Goal: Task Accomplishment & Management: Manage account settings

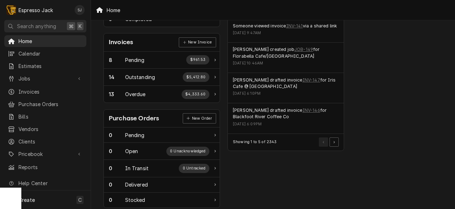
scroll to position [204, 0]
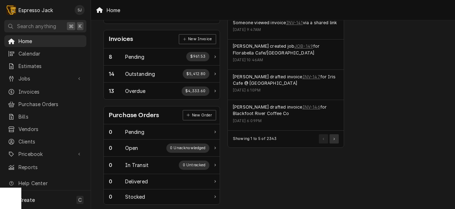
click at [336, 139] on button "Pagination Controls" at bounding box center [334, 138] width 9 height 9
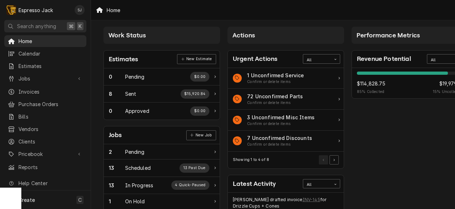
scroll to position [0, 0]
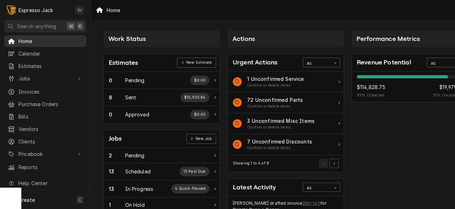
click at [26, 37] on span "Home" at bounding box center [50, 40] width 64 height 7
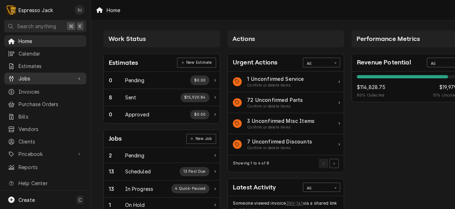
click at [25, 76] on span "Jobs" at bounding box center [45, 78] width 54 height 7
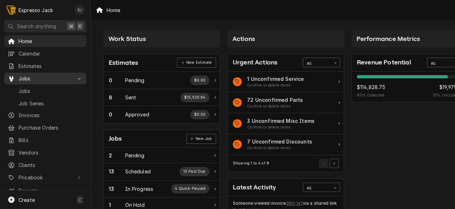
click at [28, 75] on span "Jobs" at bounding box center [45, 78] width 54 height 7
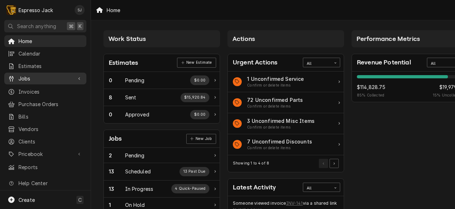
click at [20, 75] on span "Jobs" at bounding box center [45, 78] width 54 height 7
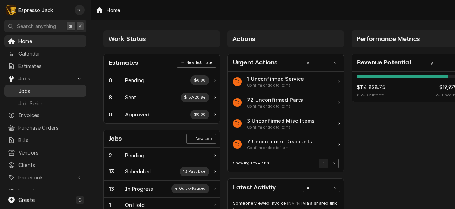
click at [23, 89] on span "Jobs" at bounding box center [50, 90] width 64 height 7
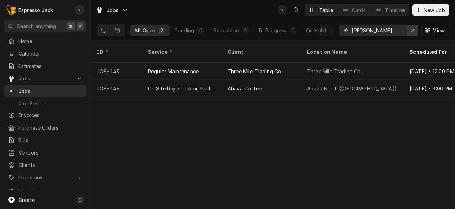
click at [411, 33] on div "Erase input" at bounding box center [412, 30] width 7 height 7
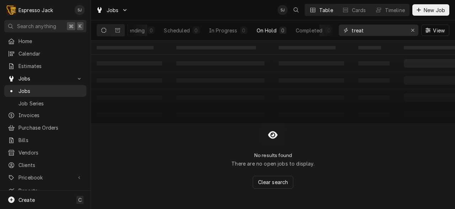
scroll to position [0, 49]
click at [311, 29] on div "Completed" at bounding box center [309, 30] width 27 height 7
click at [369, 32] on input "treat" at bounding box center [378, 30] width 53 height 11
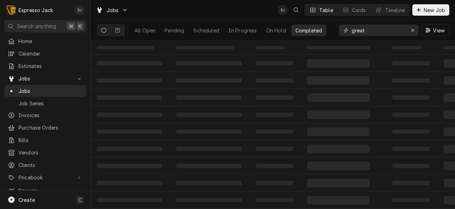
scroll to position [0, 0]
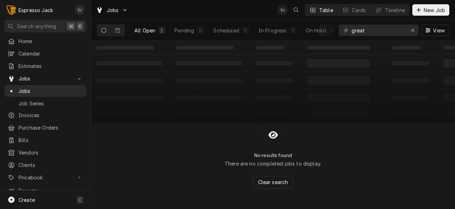
click at [137, 28] on div "All Open" at bounding box center [144, 30] width 21 height 7
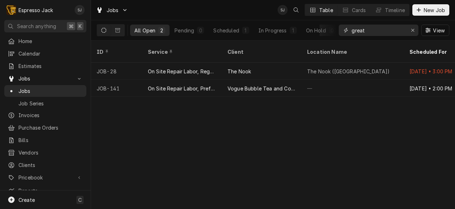
click at [369, 32] on input "great" at bounding box center [378, 30] width 53 height 11
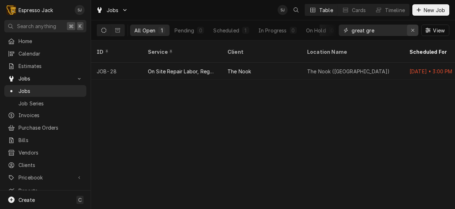
type input "great gre"
click at [412, 29] on icon "Erase input" at bounding box center [413, 30] width 4 height 5
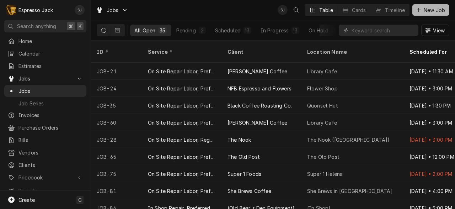
click at [434, 10] on span "New Job" at bounding box center [434, 9] width 24 height 7
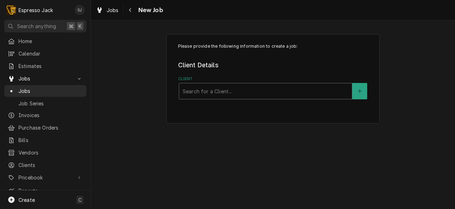
click at [199, 91] on div "Client" at bounding box center [266, 91] width 166 height 13
type input "treat"
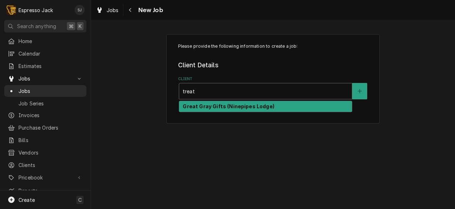
click at [195, 109] on strong "Great Gray Gifts (Ninepipes Lodge)" at bounding box center [228, 106] width 91 height 6
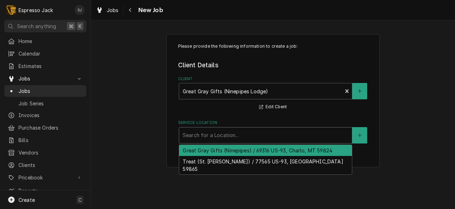
click at [203, 138] on div "Service Location" at bounding box center [266, 135] width 166 height 13
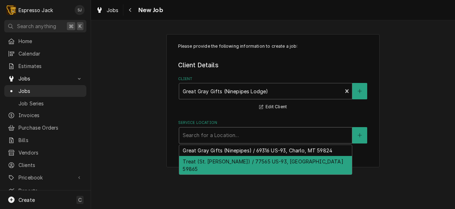
click at [200, 161] on div "Treat (St. Ignatius) / 77565 US-93, St Ignatius, MT 59865" at bounding box center [265, 165] width 173 height 18
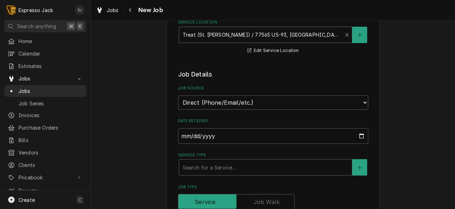
scroll to position [109, 0]
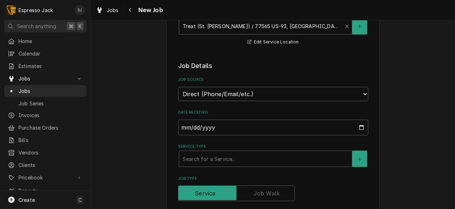
click at [200, 161] on div "Service Type" at bounding box center [266, 158] width 166 height 13
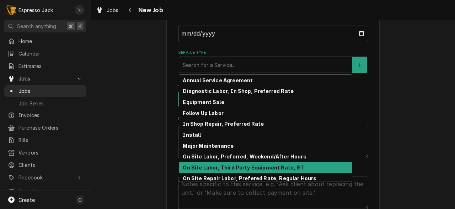
scroll to position [27, 0]
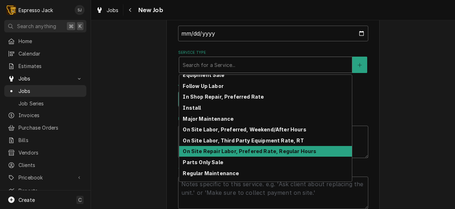
click at [245, 152] on strong "On Site Repair Labor, Prefered Rate, Regular Hours" at bounding box center [250, 151] width 134 height 6
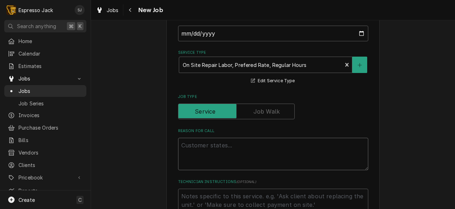
click at [210, 153] on textarea "Reason For Call" at bounding box center [273, 154] width 190 height 32
type textarea "x"
type textarea "W"
type textarea "x"
type textarea "Wa"
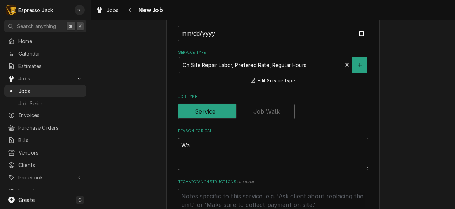
type textarea "x"
type textarea "Wat"
type textarea "x"
type textarea "Water"
type textarea "x"
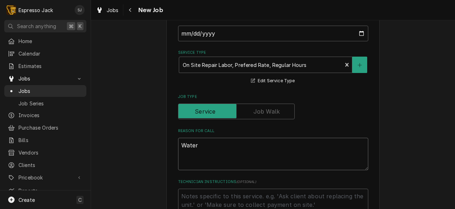
type textarea "Water"
type textarea "x"
type textarea "Water fi"
type textarea "x"
type textarea "Water fil"
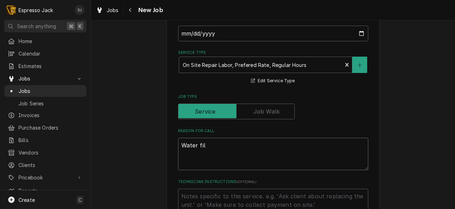
type textarea "x"
type textarea "Water filt"
type textarea "x"
type textarea "Water filte"
type textarea "x"
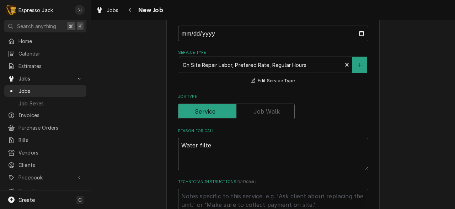
type textarea "Water filter"
type textarea "x"
type textarea "Water filter"
type textarea "x"
type textarea "Water filter n"
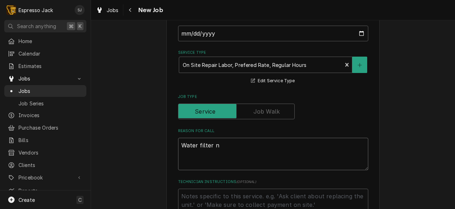
type textarea "x"
type textarea "Water filter ne"
type textarea "x"
type textarea "Water filter nee"
type textarea "x"
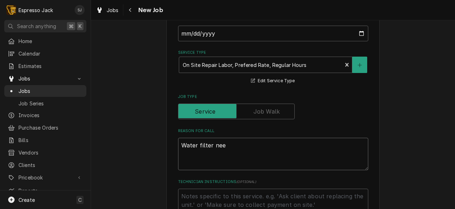
type textarea "Water filter ne"
type textarea "x"
type textarea "Water filter n"
type textarea "x"
type textarea "Water filter"
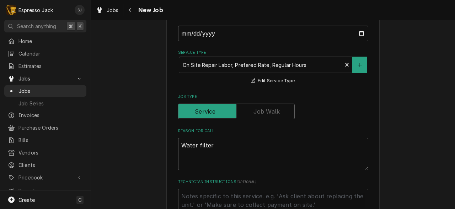
type textarea "x"
type textarea "Water filter c"
type textarea "x"
type textarea "Water filter cha"
type textarea "x"
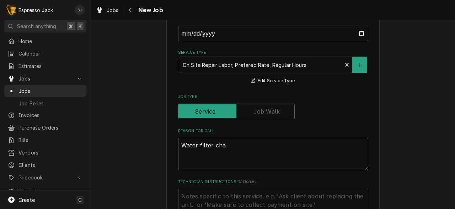
type textarea "Water filter chan"
type textarea "x"
type textarea "Water filter chang"
type textarea "x"
type textarea "Water filter change"
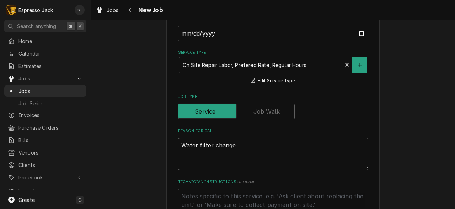
type textarea "x"
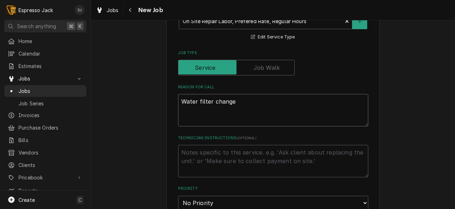
scroll to position [250, 0]
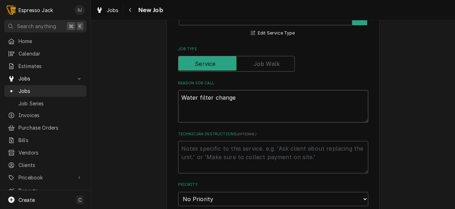
type textarea "Water filter change"
click at [244, 140] on div "Technician Instructions ( optional )" at bounding box center [273, 152] width 190 height 42
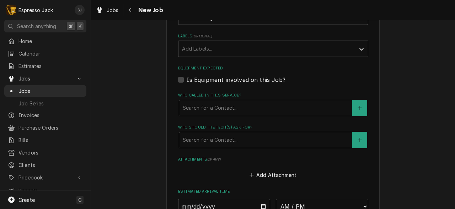
scroll to position [436, 0]
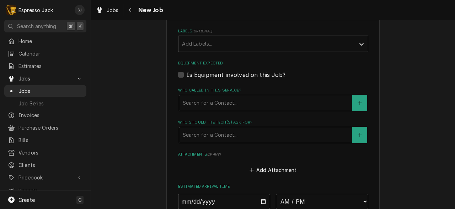
click at [187, 77] on label "Is Equipment involved on this Job?" at bounding box center [236, 74] width 99 height 9
click at [187, 77] on input "Equipment Expected" at bounding box center [282, 78] width 190 height 16
checkbox input "true"
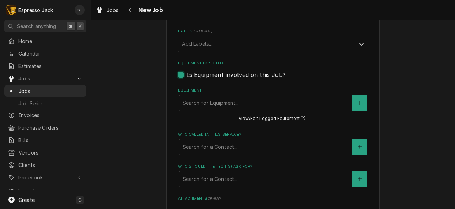
type textarea "x"
click at [355, 100] on button "Equipment" at bounding box center [359, 103] width 15 height 16
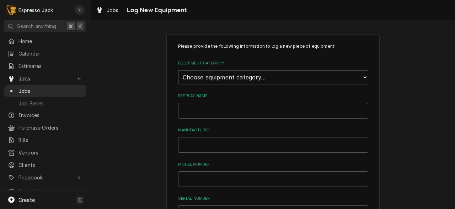
click at [225, 79] on select "Choose equipment category... Beverage Equipment Water Filtration Other" at bounding box center [273, 77] width 190 height 14
select select "16"
click at [178, 70] on select "Choose equipment category... Beverage Equipment Water Filtration Other" at bounding box center [273, 77] width 190 height 14
click at [213, 110] on select "Choose equipment type... Water Filter" at bounding box center [273, 110] width 190 height 14
select select "128"
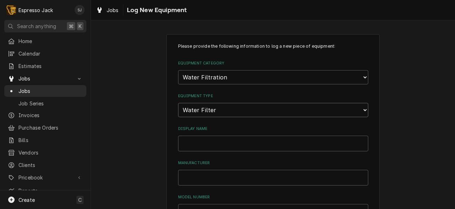
click at [178, 103] on select "Choose equipment type... Water Filter" at bounding box center [273, 110] width 190 height 14
click at [200, 139] on input "Display Name" at bounding box center [273, 143] width 190 height 16
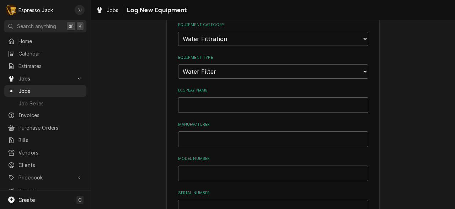
scroll to position [45, 0]
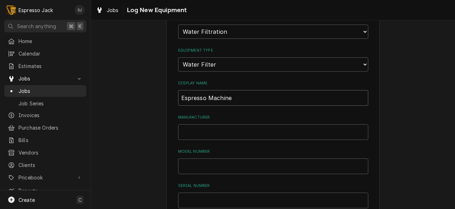
click at [183, 98] on input "Espresso Machine" at bounding box center [273, 98] width 190 height 16
type input "On Espresso Machine"
click at [189, 127] on input "Manufacturer" at bounding box center [273, 132] width 190 height 16
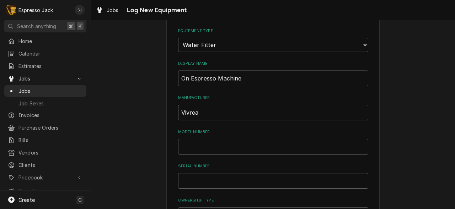
scroll to position [65, 0]
type input "Vivrea"
click at [192, 149] on input "Model Number" at bounding box center [273, 147] width 190 height 16
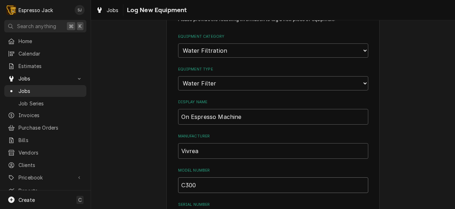
scroll to position [0, 0]
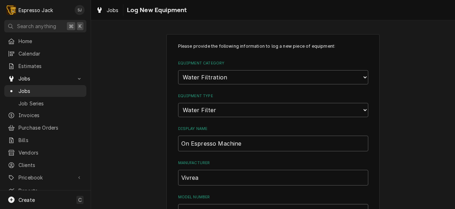
type input "C300"
drag, startPoint x: 240, startPoint y: 141, endPoint x: 162, endPoint y: 143, distance: 77.9
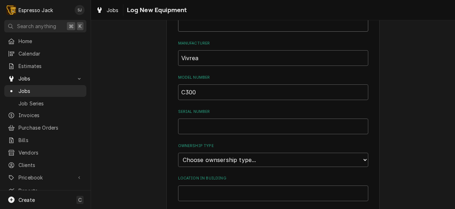
scroll to position [125, 0]
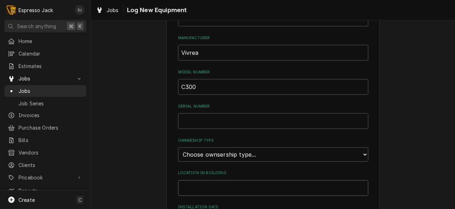
click at [194, 186] on input "Location in Building" at bounding box center [273, 188] width 190 height 16
paste input "On Espresso Machine"
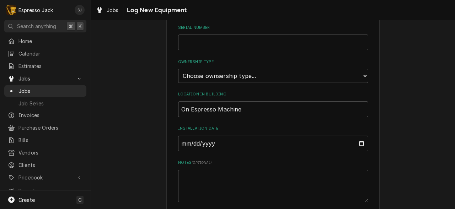
scroll to position [216, 0]
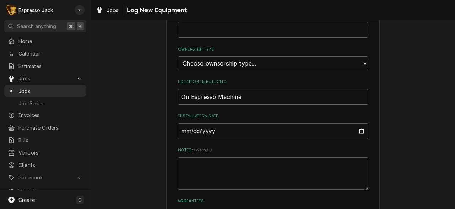
type input "On Espresso Machine"
click at [175, 152] on div "Please provide the following information to log a new piece of equipment: Equip…" at bounding box center [272, 38] width 213 height 440
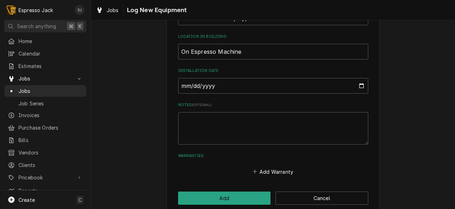
scroll to position [255, 0]
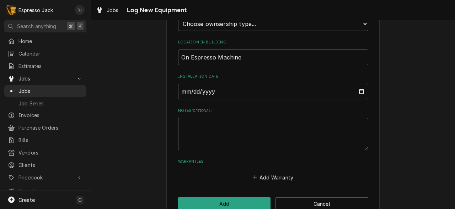
click at [189, 127] on textarea "Notes ( optional )" at bounding box center [273, 134] width 190 height 32
click at [362, 92] on input "Installation Date" at bounding box center [273, 92] width 190 height 16
click at [361, 91] on input "2025-10-02" at bounding box center [273, 92] width 190 height 16
type input "2025-09-26"
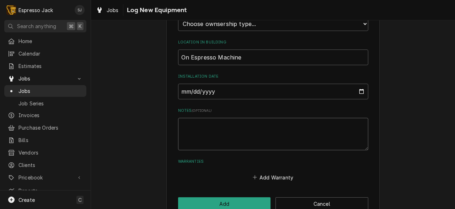
click at [221, 129] on textarea "Notes ( optional )" at bounding box center [273, 134] width 190 height 32
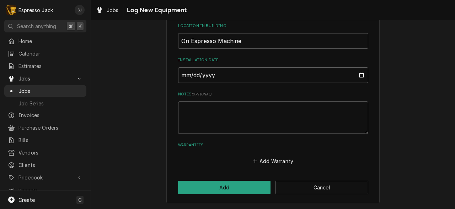
scroll to position [271, 0]
click at [213, 185] on button "Add" at bounding box center [224, 187] width 93 height 13
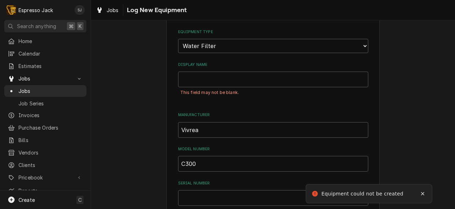
scroll to position [63, 0]
click at [197, 83] on input "Display Name" at bounding box center [273, 81] width 190 height 16
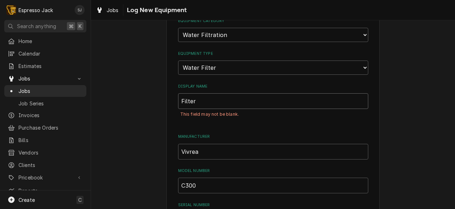
scroll to position [44, 0]
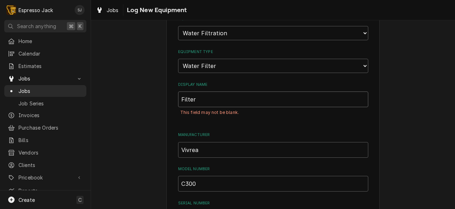
click at [180, 100] on input "Filter" at bounding box center [273, 99] width 190 height 16
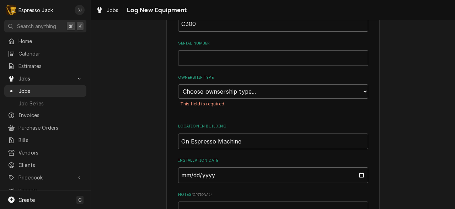
scroll to position [204, 0]
type input "Filter"
click at [196, 89] on select "Choose ownsership type... Unknown Owned Leased Rented" at bounding box center [273, 91] width 190 height 14
select select "1"
click at [178, 84] on select "Choose ownsership type... Unknown Owned Leased Rented" at bounding box center [273, 91] width 190 height 14
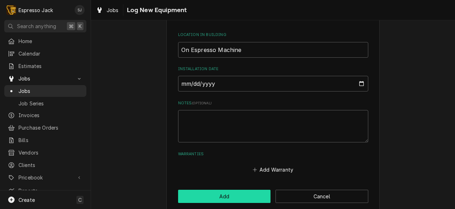
click at [187, 195] on button "Add" at bounding box center [224, 195] width 93 height 13
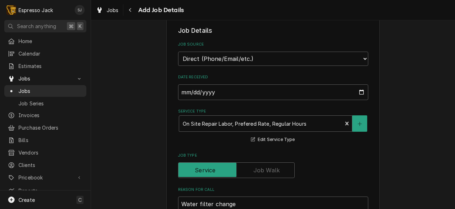
scroll to position [142, 0]
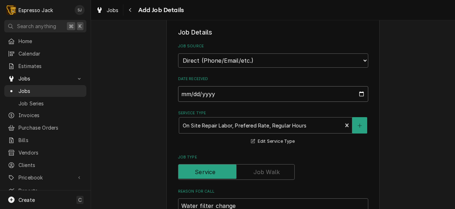
click at [208, 96] on input "[DATE]" at bounding box center [273, 94] width 190 height 16
click at [364, 95] on input "2025-10-02" at bounding box center [273, 94] width 190 height 16
type textarea "x"
type input "2025-09-02"
type textarea "x"
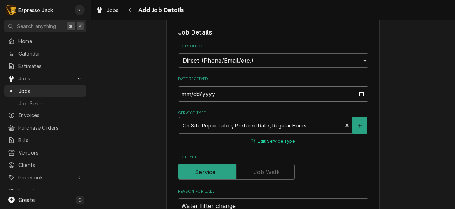
type input "2025-09-26"
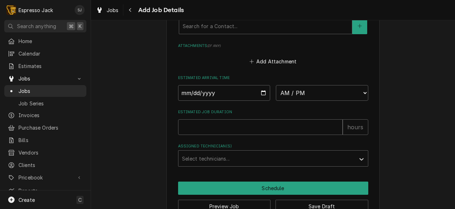
scroll to position [599, 0]
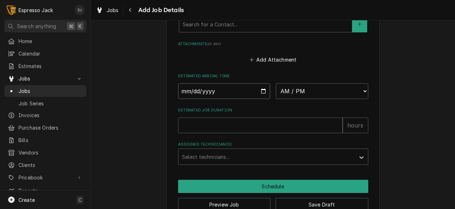
click at [263, 92] on input "Date" at bounding box center [224, 91] width 92 height 16
type textarea "x"
type input "2025-09-02"
type textarea "x"
type input "2025-09-26"
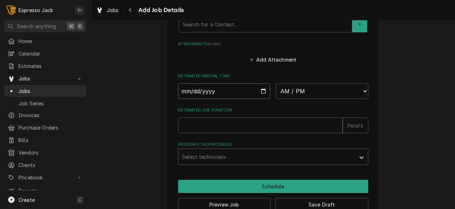
type textarea "x"
click at [304, 94] on select "AM / PM 6:00 AM 6:15 AM 6:30 AM 6:45 AM 7:00 AM 7:15 AM 7:30 AM 7:45 AM 8:00 AM…" at bounding box center [322, 91] width 92 height 16
select select "16:00:00"
click at [276, 85] on select "AM / PM 6:00 AM 6:15 AM 6:30 AM 6:45 AM 7:00 AM 7:15 AM 7:30 AM 7:45 AM 8:00 AM…" at bounding box center [322, 91] width 92 height 16
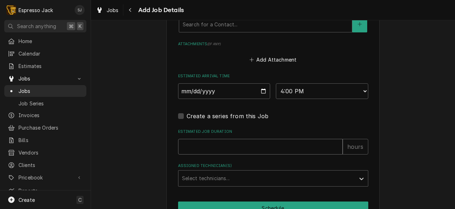
click at [225, 146] on input "Estimated Job Duration" at bounding box center [260, 147] width 165 height 16
type textarea "x"
type input ".5"
type textarea "x"
type input ".5"
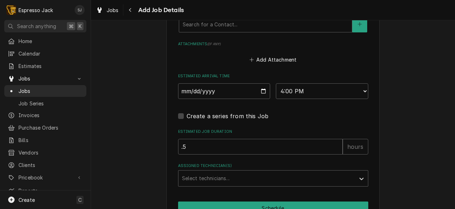
click at [309, 139] on div "Estimated Job Duration .5 hours" at bounding box center [273, 141] width 190 height 25
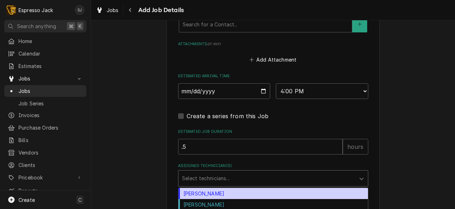
click at [192, 182] on div "Assigned Technician(s)" at bounding box center [267, 178] width 170 height 13
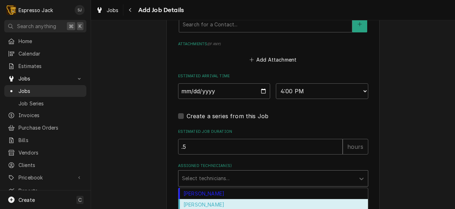
click at [189, 206] on div "Samantha Janssen" at bounding box center [272, 204] width 189 height 11
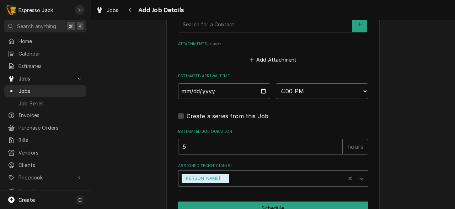
scroll to position [642, 0]
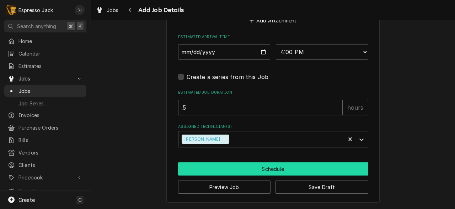
click at [241, 169] on button "Schedule" at bounding box center [273, 168] width 190 height 13
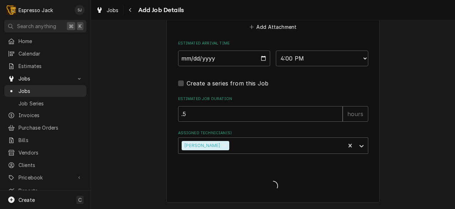
type textarea "x"
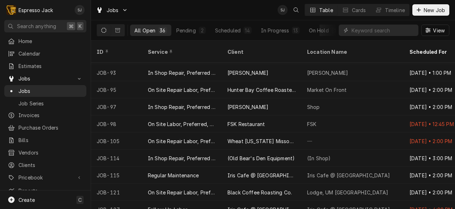
scroll to position [225, 0]
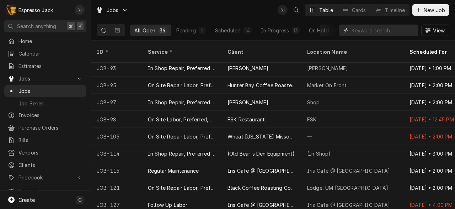
click at [364, 31] on input "Dynamic Content Wrapper" at bounding box center [383, 30] width 63 height 11
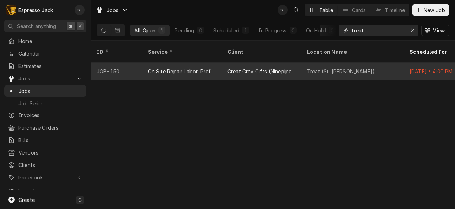
type input "treat"
click at [270, 68] on div "Great Gray Gifts (Ninepipes Lodge)" at bounding box center [261, 71] width 68 height 7
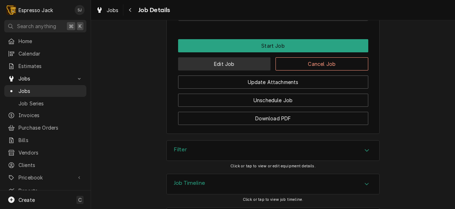
scroll to position [438, 0]
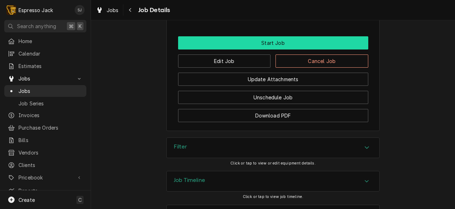
click at [272, 39] on button "Start Job" at bounding box center [273, 42] width 190 height 13
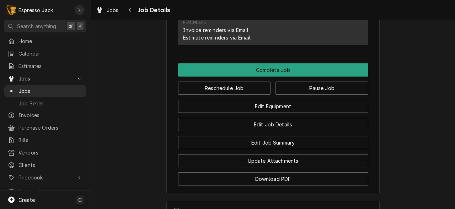
scroll to position [435, 0]
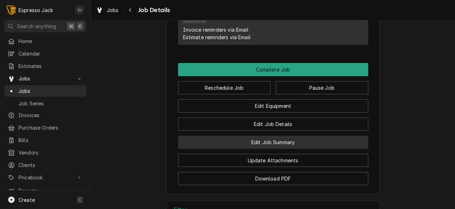
click at [227, 141] on button "Edit Job Summary" at bounding box center [273, 141] width 190 height 13
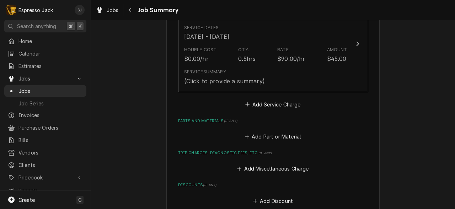
scroll to position [207, 0]
click at [261, 137] on button "Add Part or Material" at bounding box center [272, 137] width 59 height 10
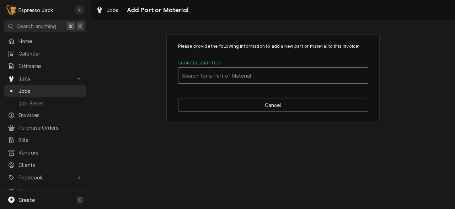
click at [219, 77] on div "Short Description" at bounding box center [273, 75] width 182 height 13
type input "c300"
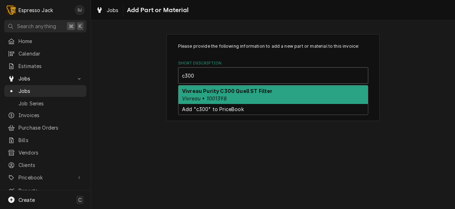
click at [216, 93] on strong "Vivreau Purity C300 Quell ST Filter" at bounding box center [227, 91] width 91 height 6
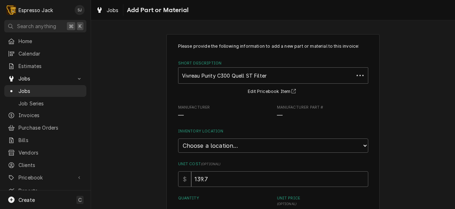
type textarea "x"
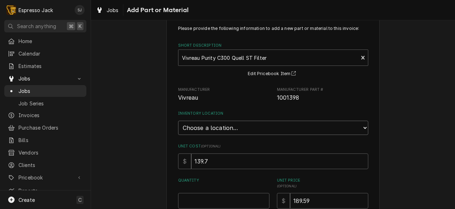
click at [188, 129] on select "Choose a location... General Inventory" at bounding box center [273, 128] width 190 height 14
select select "435"
click at [178, 121] on select "Choose a location... General Inventory" at bounding box center [273, 128] width 190 height 14
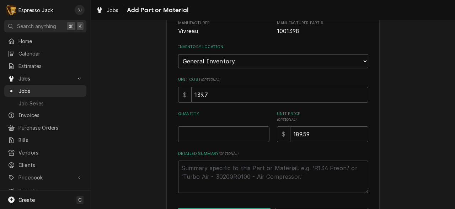
scroll to position [96, 0]
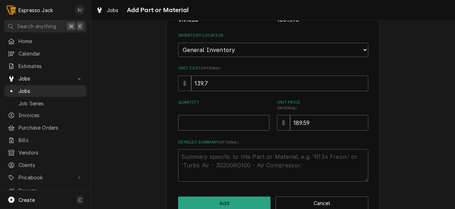
click at [197, 123] on input "Quantity" at bounding box center [223, 123] width 91 height 16
type textarea "x"
type input "1"
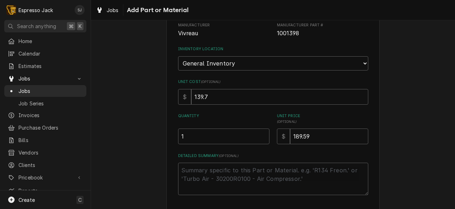
scroll to position [112, 0]
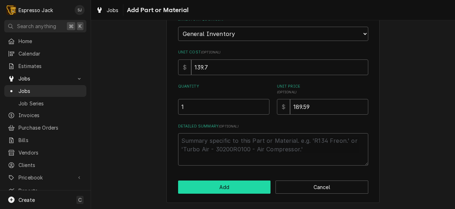
click at [187, 186] on button "Add" at bounding box center [224, 186] width 93 height 13
type textarea "x"
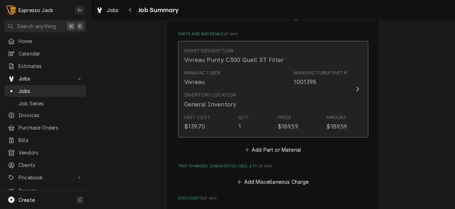
scroll to position [295, 0]
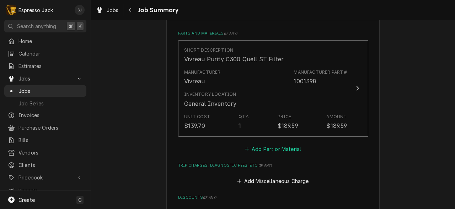
click at [269, 149] on button "Add Part or Material" at bounding box center [272, 149] width 59 height 10
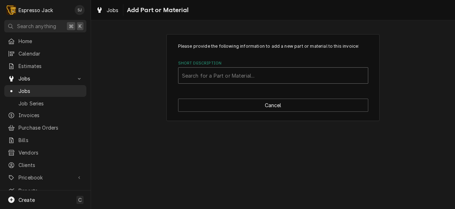
click at [209, 76] on div "Short Description" at bounding box center [273, 75] width 182 height 13
type input "f"
type input "w"
type input "3"
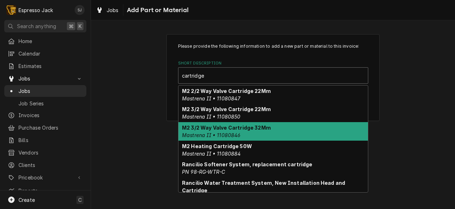
type input "cartridge"
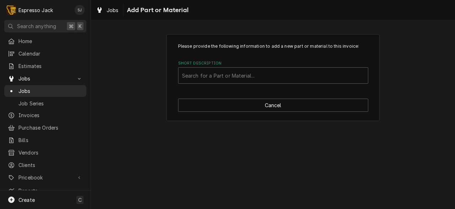
click at [139, 98] on div "Please provide the following information to add a new part or material to this …" at bounding box center [273, 77] width 364 height 99
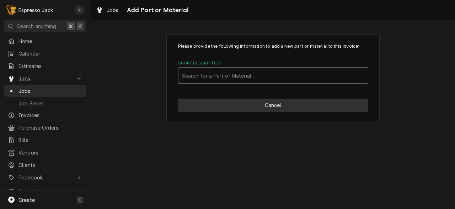
click at [246, 110] on button "Cancel" at bounding box center [273, 104] width 190 height 13
type textarea "x"
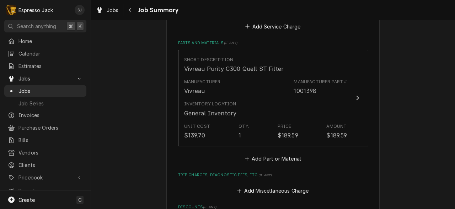
scroll to position [287, 0]
click at [270, 155] on button "Add Part or Material" at bounding box center [272, 157] width 59 height 10
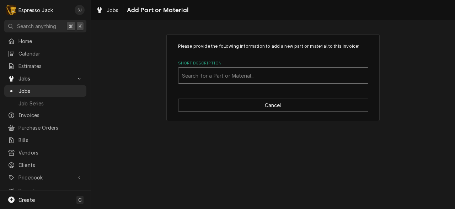
click at [239, 76] on div "Short Description" at bounding box center [273, 75] width 182 height 13
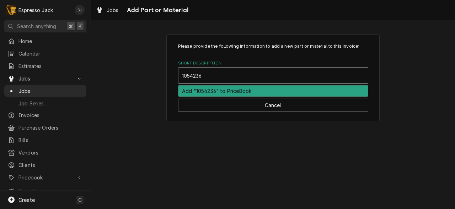
type input "1054236"
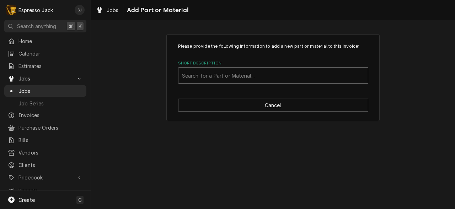
click at [159, 121] on div "Please provide the following information to add a new part or material to this …" at bounding box center [273, 77] width 364 height 99
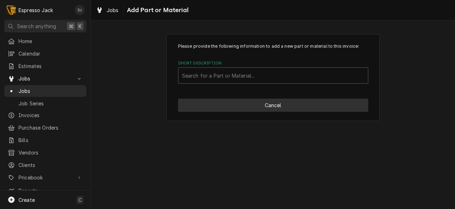
click at [273, 103] on button "Cancel" at bounding box center [273, 104] width 190 height 13
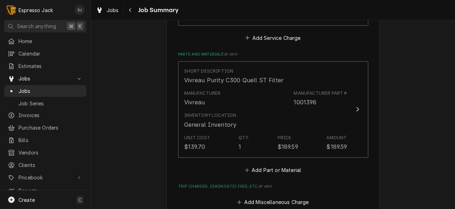
scroll to position [274, 0]
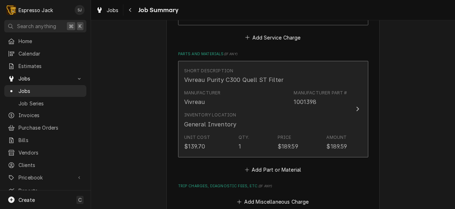
click at [356, 113] on div "Update Line Item" at bounding box center [357, 109] width 9 height 9
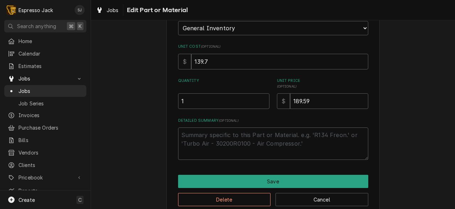
scroll to position [130, 0]
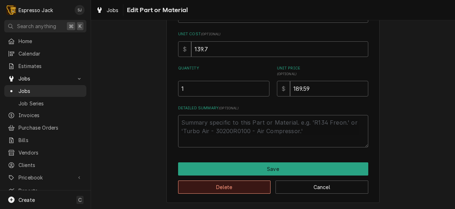
click at [216, 187] on button "Delete" at bounding box center [224, 186] width 93 height 13
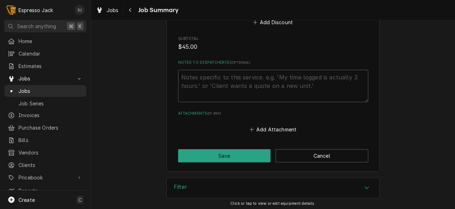
scroll to position [387, 0]
click at [205, 87] on textarea "Notes to Dispatcher(s) ( optional )" at bounding box center [273, 85] width 190 height 32
type textarea "x"
type textarea "N"
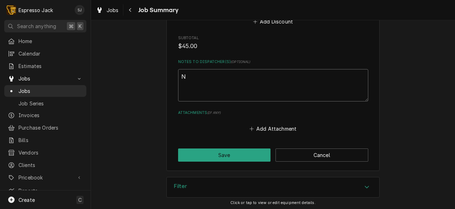
type textarea "x"
type textarea "Ne"
type textarea "x"
type textarea "Nee"
type textarea "x"
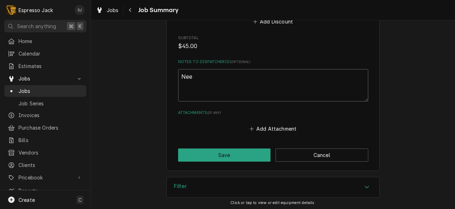
type textarea "Need"
type textarea "x"
type textarea "Need"
type textarea "x"
type textarea "Need C"
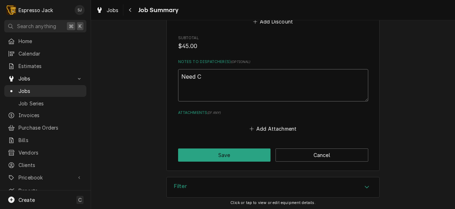
type textarea "x"
type textarea "Need C3"
type textarea "x"
type textarea "Need C30"
type textarea "x"
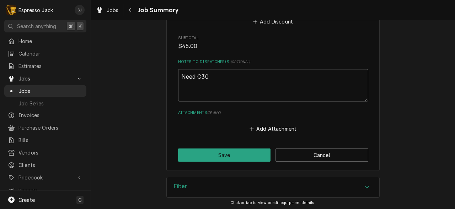
type textarea "Need C300"
type textarea "x"
type textarea "Need C300"
type textarea "x"
type textarea "Need C300 c"
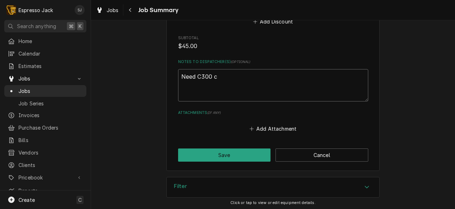
type textarea "x"
type textarea "Need C300 ca"
type textarea "x"
type textarea "Need C300 car"
type textarea "x"
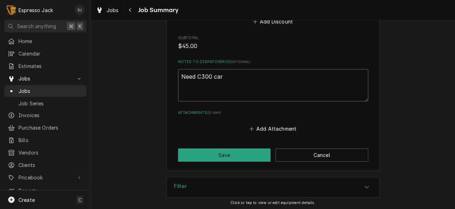
type textarea "Need C300 cart"
type textarea "x"
type textarea "Need C300 cartr"
type textarea "x"
type textarea "Need C300 cartri"
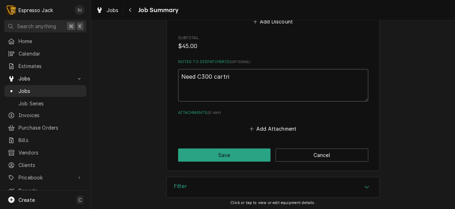
type textarea "x"
type textarea "Need C300 cartrid"
type textarea "x"
type textarea "Need C300 cartridg"
type textarea "x"
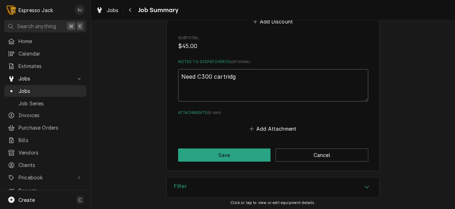
type textarea "Need C300 cartridge"
type textarea "x"
type textarea "Need C300 cartridge"
type textarea "x"
type textarea "Need C300 cartridge a"
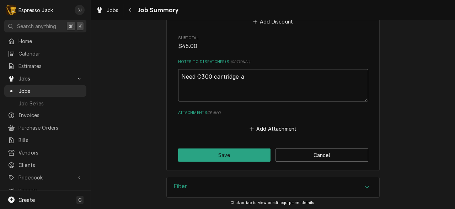
type textarea "x"
type textarea "Need C300 cartridge ad"
type textarea "x"
type textarea "Need C300 cartridge add"
type textarea "x"
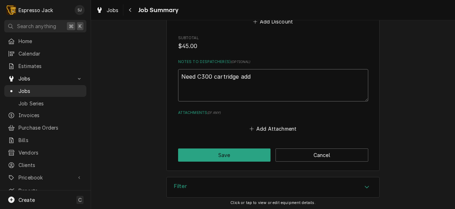
type textarea "Need C300 cartridge adde"
type textarea "x"
type textarea "Need C300 cartridge added"
type textarea "x"
type textarea "Need C300 cartridge added"
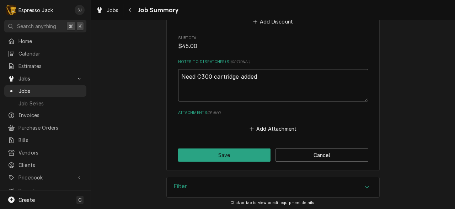
type textarea "x"
type textarea "Need C300 cartridge added t"
type textarea "x"
type textarea "Need C300 cartridge added to"
type textarea "x"
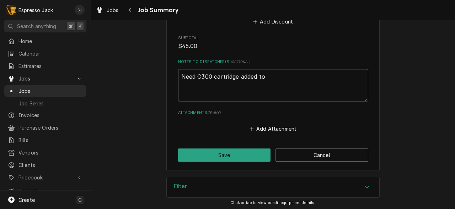
type textarea "Need C300 cartridge added to"
type textarea "x"
type textarea "Need C300 cartridge added to i"
type textarea "x"
type textarea "Need C300 cartridge added to in"
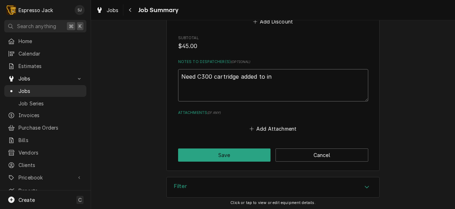
type textarea "x"
type textarea "Need C300 cartridge added to inf"
type textarea "x"
type textarea "Need C300 cartridge added to in"
type textarea "x"
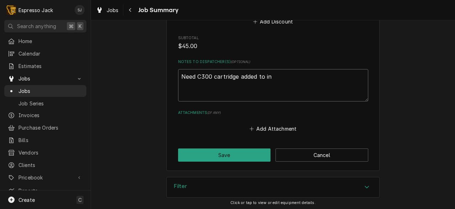
type textarea "Need C300 cartridge added to inv"
type textarea "x"
type textarea "Need C300 cartridge added to invoi"
type textarea "x"
type textarea "Need C300 cartridge added to invoic"
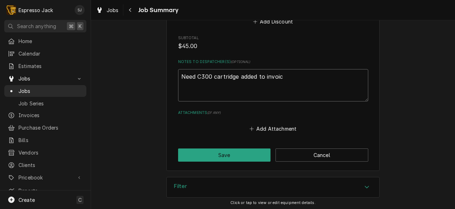
type textarea "x"
type textarea "Need C300 cartridge added to invoice"
click at [202, 157] on button "Save" at bounding box center [224, 154] width 93 height 13
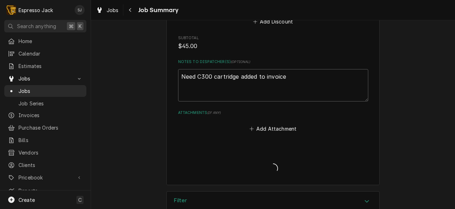
type textarea "x"
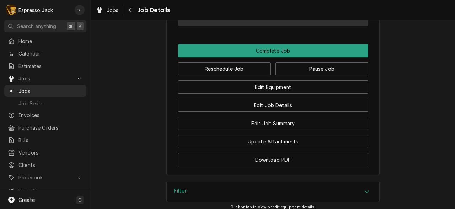
scroll to position [502, 0]
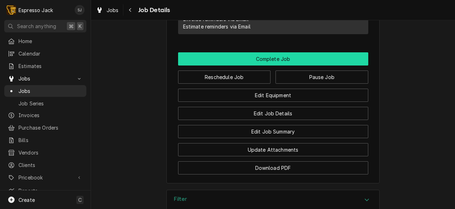
click at [266, 58] on button "Complete Job" at bounding box center [273, 58] width 190 height 13
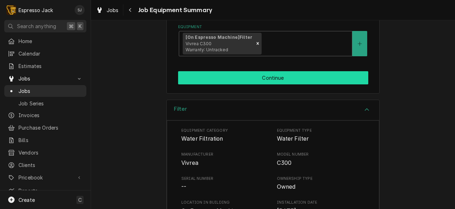
scroll to position [147, 0]
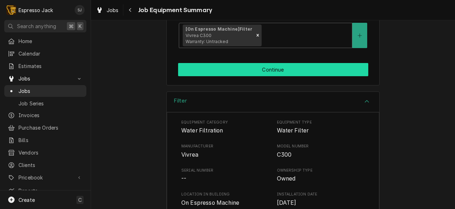
click at [259, 69] on button "Continue" at bounding box center [273, 69] width 190 height 13
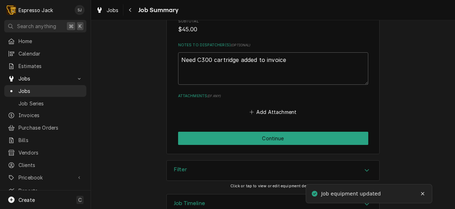
scroll to position [423, 0]
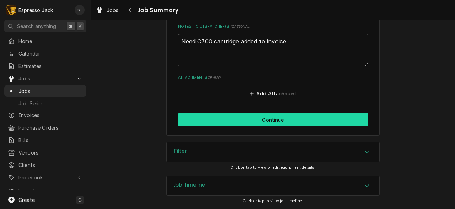
click at [229, 122] on button "Continue" at bounding box center [273, 119] width 190 height 13
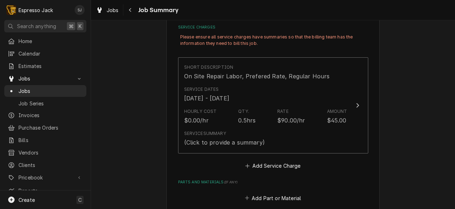
scroll to position [168, 0]
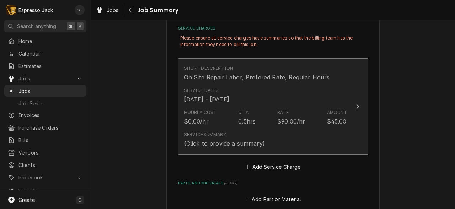
click at [306, 106] on div "Hourly Cost $0.00/hr Qty. 0.5hrs Rate $90.00/hr Amount $45.00" at bounding box center [265, 117] width 163 height 22
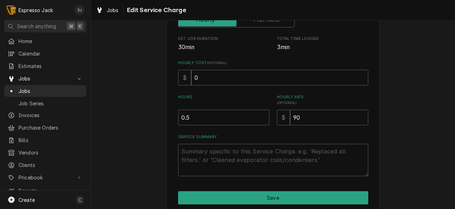
scroll to position [138, 0]
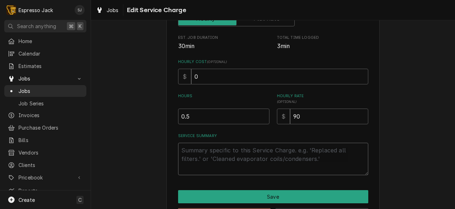
click at [191, 162] on textarea "Service Summary" at bounding box center [273, 159] width 190 height 32
type textarea "x"
type textarea "R"
type textarea "x"
type textarea "Re"
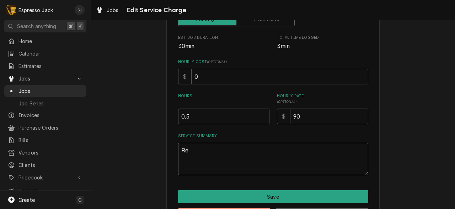
type textarea "x"
type textarea "Rep"
type textarea "x"
type textarea "Repl"
type textarea "x"
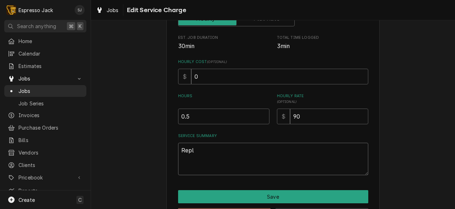
type textarea "Repla"
type textarea "x"
type textarea "Replac"
type textarea "x"
type textarea "Replace"
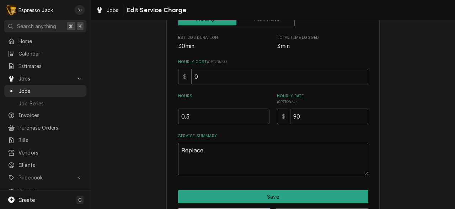
type textarea "x"
type textarea "Replaced"
type textarea "x"
type textarea "Replaced"
type textarea "x"
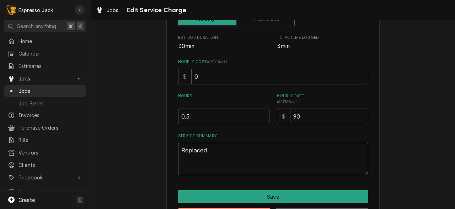
type textarea "Replaced C"
type textarea "x"
type textarea "Replaced C3"
type textarea "x"
type textarea "Replaced C3-"
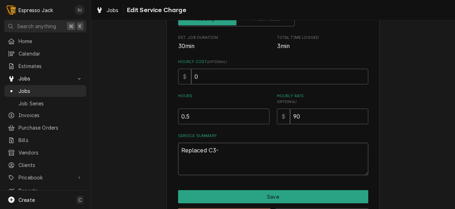
type textarea "x"
type textarea "Replaced C3--"
type textarea "x"
type textarea "Replaced C3-"
type textarea "x"
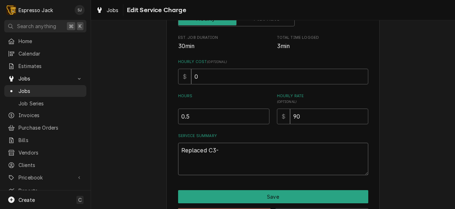
type textarea "Replaced C3"
type textarea "x"
type textarea "Replaced C30"
type textarea "x"
type textarea "Replaced C300"
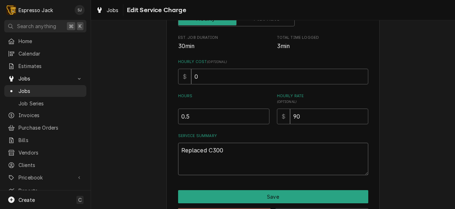
type textarea "x"
type textarea "Replaced C300"
type textarea "x"
type textarea "Replaced C300 f"
type textarea "x"
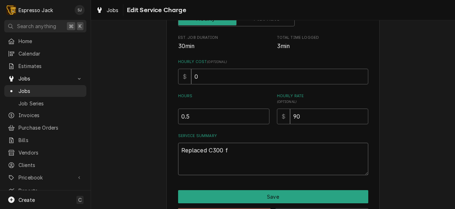
type textarea "Replaced C300 fi"
type textarea "x"
type textarea "Replaced C300 fil"
type textarea "x"
type textarea "Replaced C300 filt"
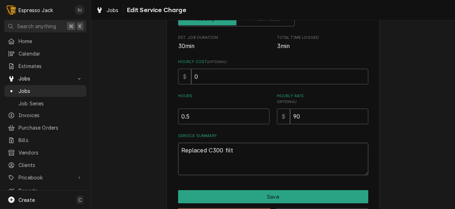
type textarea "x"
type textarea "Replaced C300 filte"
type textarea "x"
type textarea "Replaced C300 filter"
type textarea "x"
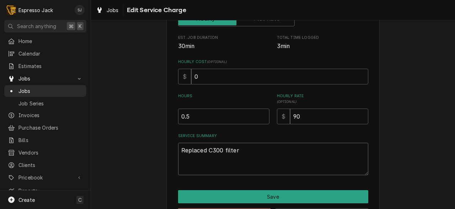
type textarea "Replaced C300 filter"
type textarea "x"
type textarea "Replaced C300 filter c"
type textarea "x"
type textarea "Replaced C300 filter ca"
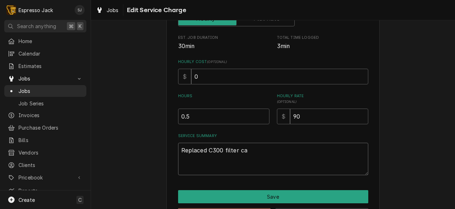
type textarea "x"
type textarea "Replaced C300 filter cae"
type textarea "x"
type textarea "Replaced C300 filter ca"
type textarea "x"
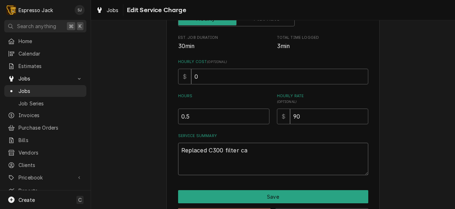
type textarea "Replaced C300 filter car"
type textarea "x"
type textarea "Replaced C300 filter cart"
type textarea "x"
type textarea "Replaced C300 filter cartr"
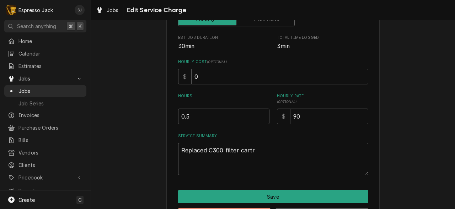
type textarea "x"
type textarea "Replaced C300 filter cartri"
type textarea "x"
type textarea "Replaced C300 filter cartrid"
type textarea "x"
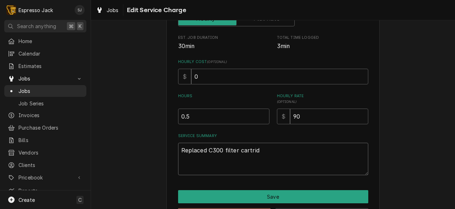
type textarea "Replaced C300 filter cartridg"
type textarea "x"
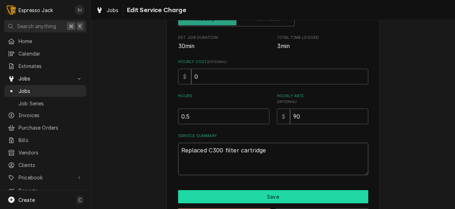
type textarea "Replaced C300 filter cartridge"
click at [214, 198] on button "Save" at bounding box center [273, 196] width 190 height 13
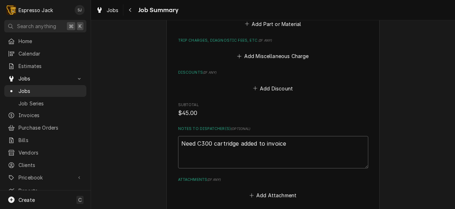
scroll to position [445, 0]
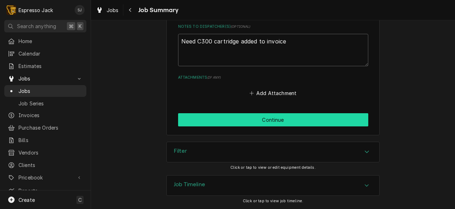
click at [200, 117] on button "Continue" at bounding box center [273, 119] width 190 height 13
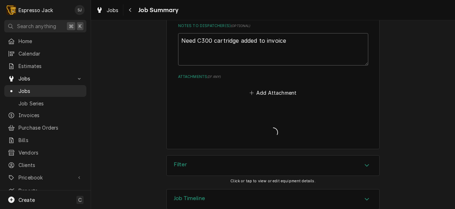
type textarea "x"
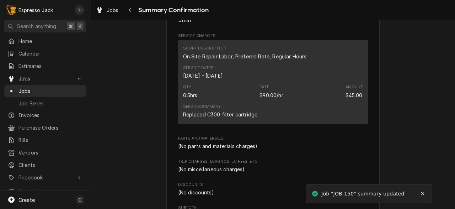
scroll to position [294, 0]
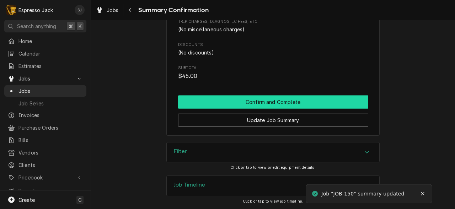
click at [223, 106] on button "Confirm and Complete" at bounding box center [273, 101] width 190 height 13
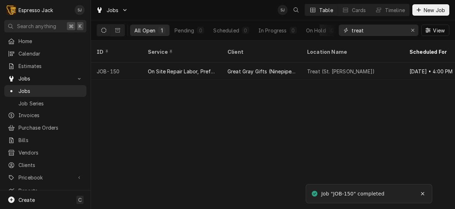
click at [358, 31] on input "treat" at bounding box center [378, 30] width 53 height 11
type input "d"
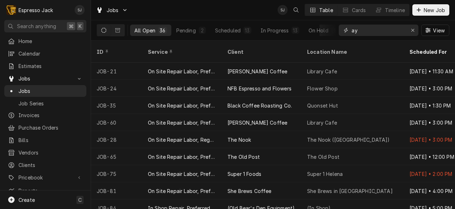
type input "a"
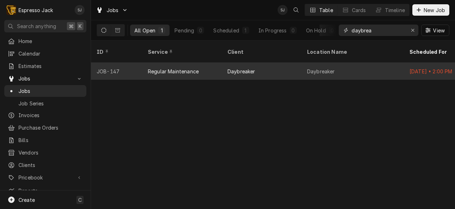
type input "daybrea"
click at [173, 68] on div "Regular Maintenance" at bounding box center [173, 71] width 51 height 7
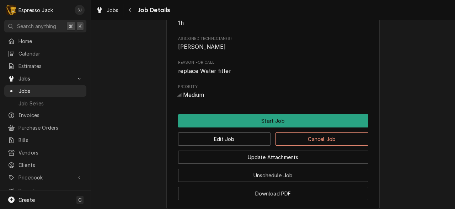
scroll to position [286, 0]
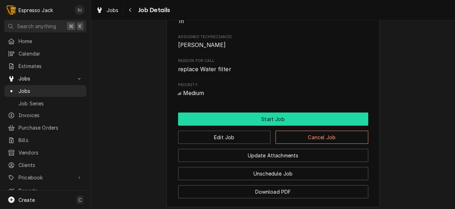
click at [258, 118] on button "Start Job" at bounding box center [273, 118] width 190 height 13
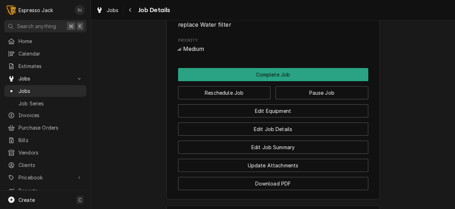
scroll to position [355, 0]
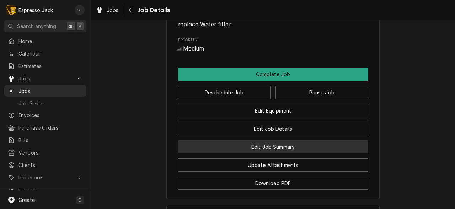
click at [251, 151] on button "Edit Job Summary" at bounding box center [273, 146] width 190 height 13
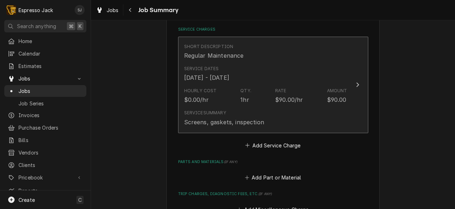
click at [256, 96] on div "Hourly Cost $0.00/hr Qty. 1hr Rate $90.00/hr Amount $90.00" at bounding box center [265, 96] width 163 height 22
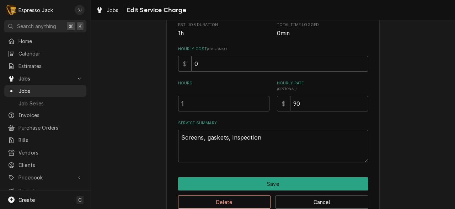
scroll to position [166, 0]
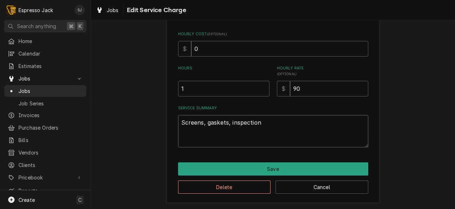
drag, startPoint x: 256, startPoint y: 125, endPoint x: 163, endPoint y: 121, distance: 92.8
click at [163, 121] on div "Use the fields below to edit this service charge Short Description Regular Main…" at bounding box center [273, 35] width 364 height 346
type textarea "x"
type textarea "R"
type textarea "x"
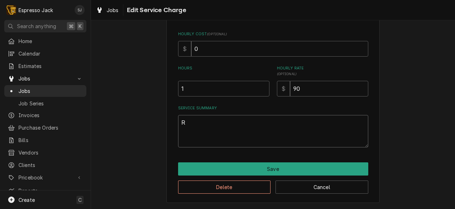
type textarea "Re"
type textarea "x"
type textarea "Rep"
type textarea "x"
type textarea "Repl"
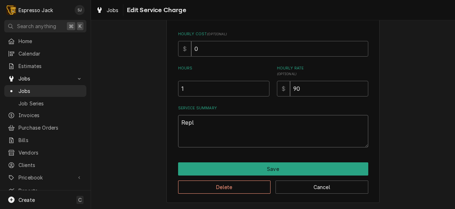
type textarea "x"
type textarea "Repla"
type textarea "x"
type textarea "Replac"
type textarea "x"
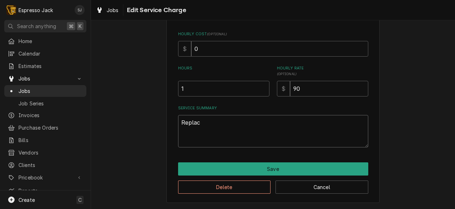
type textarea "Replace"
type textarea "x"
type textarea "Replaced"
type textarea "x"
type textarea "Replaced"
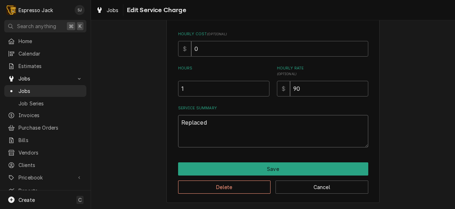
type textarea "x"
type textarea "Replaced w"
type textarea "x"
type textarea "Replaced wa"
type textarea "x"
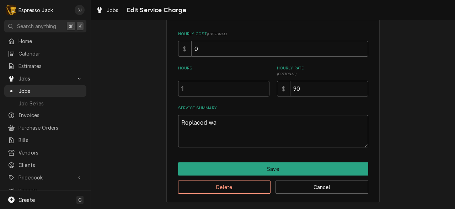
type textarea "Replaced wat"
type textarea "x"
type textarea "Replaced wate"
type textarea "x"
type textarea "Replaced water"
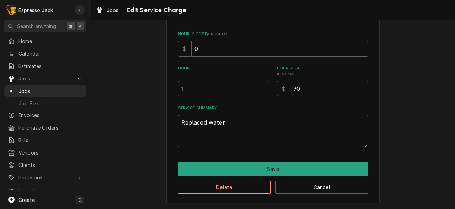
type textarea "x"
type textarea "Replaced water"
type textarea "x"
type textarea "Replaced water fi"
type textarea "x"
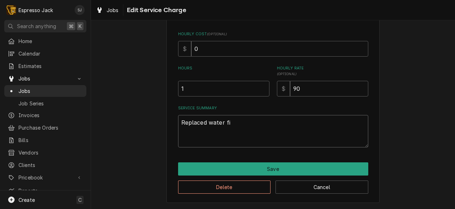
type textarea "Replaced water fil"
type textarea "x"
type textarea "Replaced water filt"
type textarea "x"
type textarea "Replaced water filte"
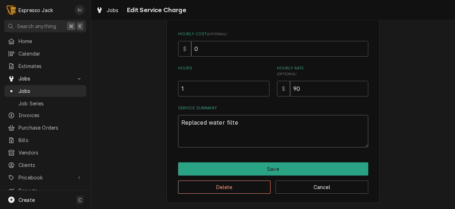
type textarea "x"
type textarea "Replaced water filter"
type textarea "x"
type textarea "Replaced water filte"
type textarea "x"
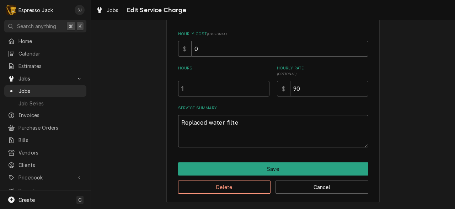
type textarea "Replaced water filt"
type textarea "x"
type textarea "Replaced water fil"
type textarea "x"
type textarea "Replaced water fi"
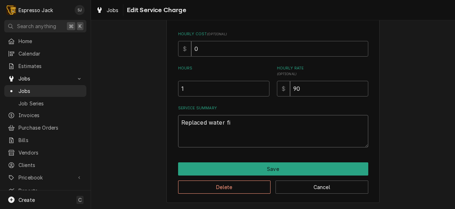
type textarea "x"
type textarea "Replaced water f"
type textarea "x"
type textarea "Replaced water"
type textarea "x"
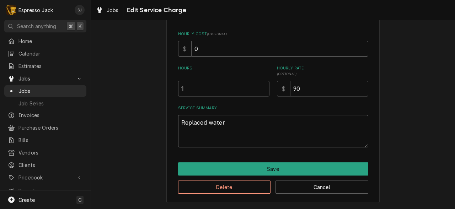
type textarea "Replaced water C"
type textarea "x"
type textarea "Replaced water C3"
type textarea "x"
type textarea "Replaced water C30"
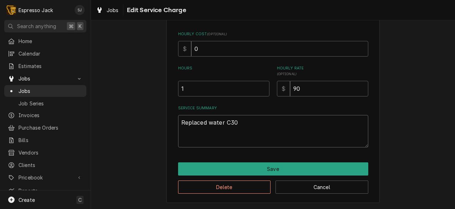
type textarea "x"
type textarea "Replaced water C300"
type textarea "x"
type textarea "Replaced water C300"
type textarea "x"
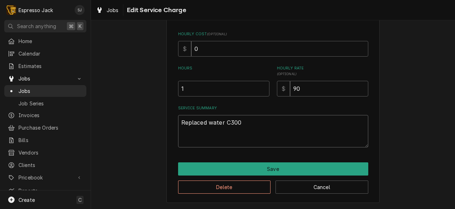
type textarea "Replaced water C300 w"
type textarea "x"
type textarea "Replaced water C300 wa"
type textarea "x"
type textarea "Replaced water C300 ware"
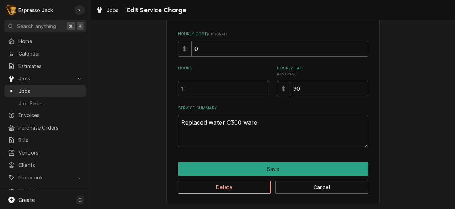
type textarea "x"
type textarea "Replaced water C300 warer"
type textarea "x"
type textarea "Replaced water C300 warer"
type textarea "x"
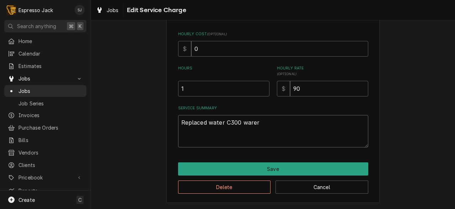
type textarea "Replaced water C300 warer"
type textarea "x"
type textarea "Replaced water C300 ware"
type textarea "x"
type textarea "Replaced water C300 war"
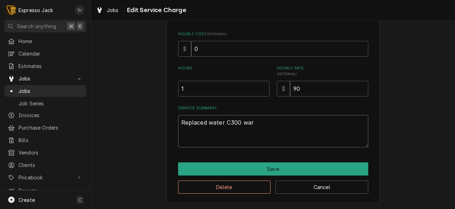
type textarea "x"
type textarea "Replaced water C300 wa"
type textarea "x"
type textarea "Replaced water C300 wat"
type textarea "x"
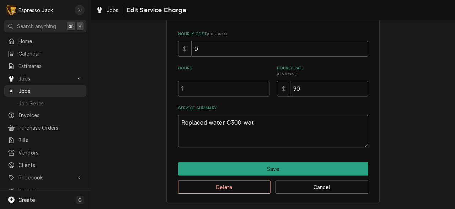
type textarea "Replaced water C300 wate"
type textarea "x"
type textarea "Replaced water C300 water"
type textarea "x"
type textarea "Replaced water C300 water"
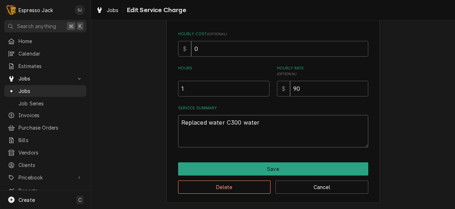
type textarea "x"
type textarea "Replaced water C300 water f"
type textarea "x"
type textarea "Replaced water C300 water fi"
type textarea "x"
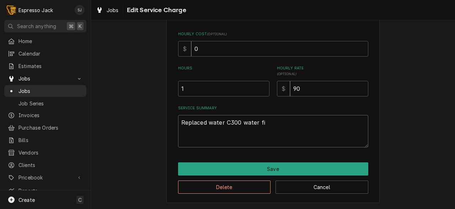
type textarea "Replaced water C300 water fil"
type textarea "x"
type textarea "Replaced water C300 water filt"
type textarea "x"
type textarea "Replaced water C300 water filte"
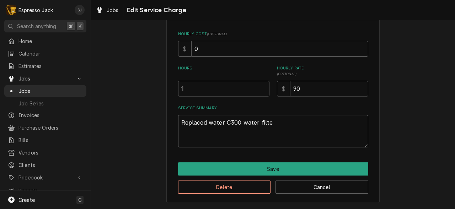
type textarea "x"
type textarea "Replaced water C300 water filter"
type textarea "x"
type textarea "Replaced water C300 water filter"
type textarea "x"
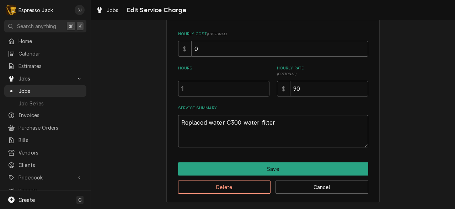
type textarea "Replaced water C300 water filter c"
type textarea "x"
type textarea "Replaced water C300 water filter ca"
type textarea "x"
type textarea "Replaced water C300 water filter car"
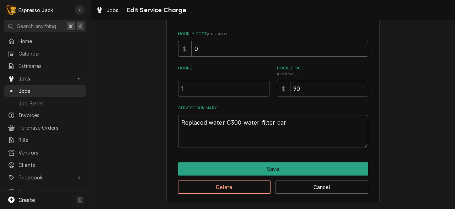
type textarea "x"
type textarea "Replaced water C300 water filter cart"
type textarea "x"
type textarea "Replaced water C300 water filter cartr"
type textarea "x"
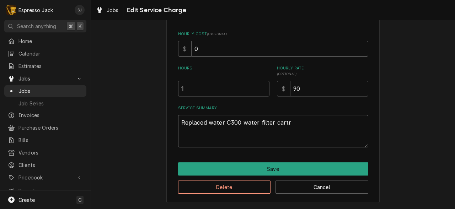
type textarea "Replaced water C300 water filter cartri"
type textarea "x"
type textarea "Replaced water C300 water filter cartrid"
type textarea "x"
type textarea "Replaced water C300 water filter cartridg"
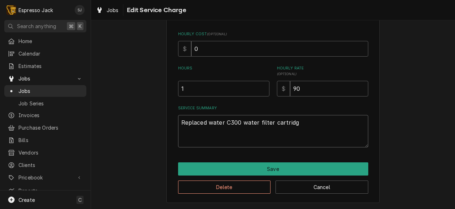
type textarea "x"
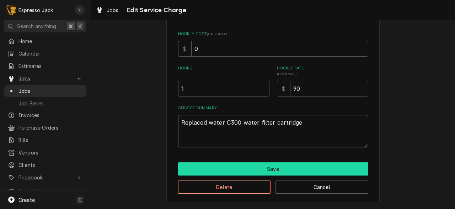
type textarea "Replaced water C300 water filter cartridge"
click at [221, 163] on button "Save" at bounding box center [273, 168] width 190 height 13
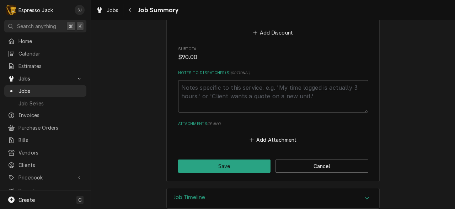
scroll to position [381, 0]
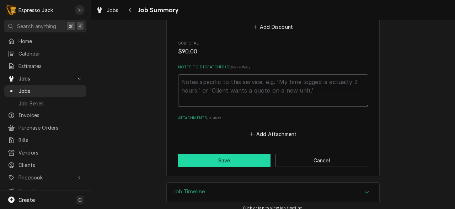
click at [221, 161] on button "Save" at bounding box center [224, 160] width 93 height 13
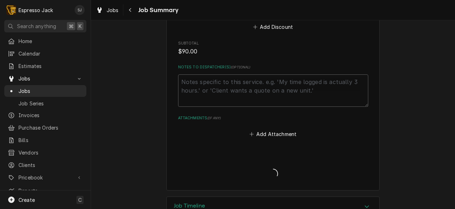
type textarea "x"
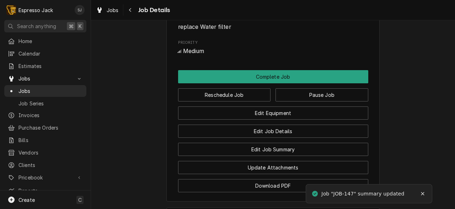
scroll to position [436, 0]
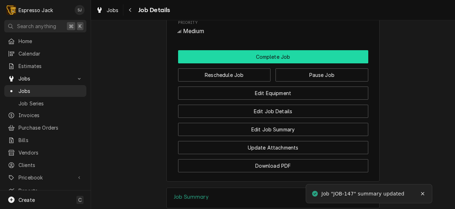
click at [247, 57] on button "Complete Job" at bounding box center [273, 56] width 190 height 13
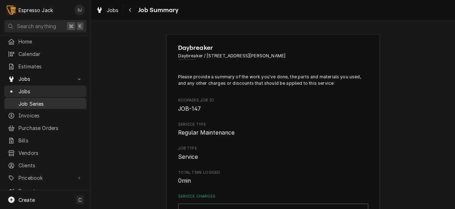
scroll to position [31, 0]
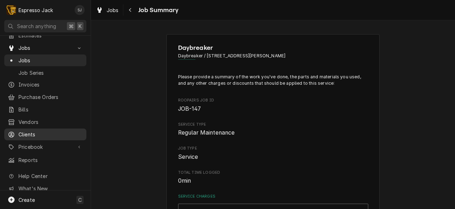
click at [30, 132] on span "Clients" at bounding box center [50, 133] width 64 height 7
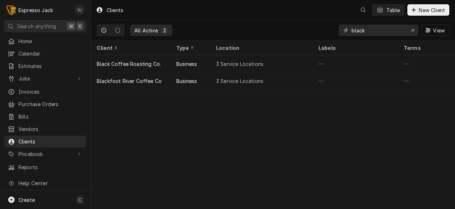
click at [357, 30] on input "black" at bounding box center [378, 30] width 53 height 11
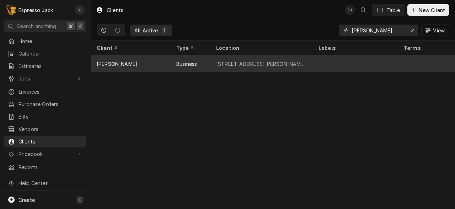
type input "greg"
click at [248, 62] on div "1049 Pattee Canyon Rd, Missoula, Montana" at bounding box center [261, 63] width 91 height 7
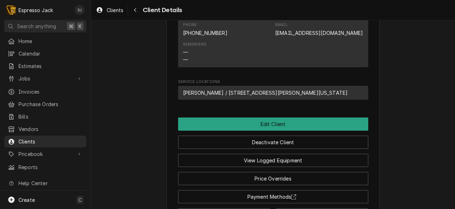
scroll to position [317, 0]
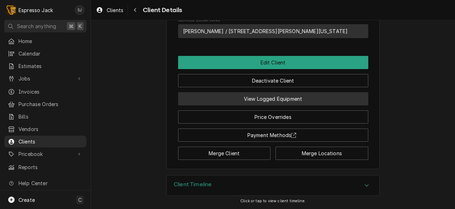
click at [268, 98] on button "View Logged Equipment" at bounding box center [273, 98] width 190 height 13
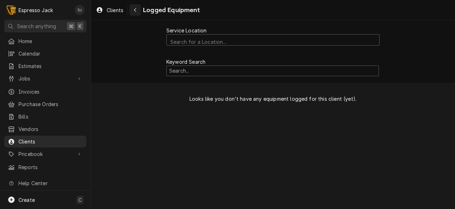
click at [132, 11] on div "Navigate back" at bounding box center [135, 9] width 7 height 7
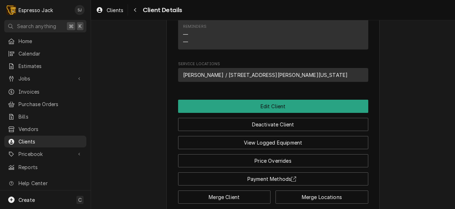
scroll to position [317, 0]
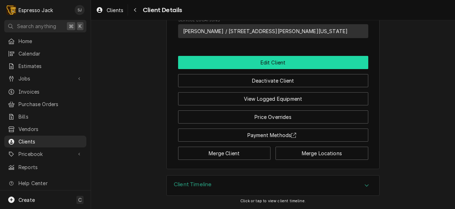
click at [276, 64] on button "Edit Client" at bounding box center [273, 62] width 190 height 13
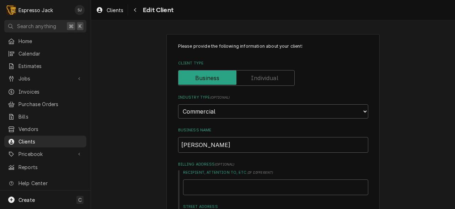
click at [253, 74] on label "Client Type" at bounding box center [236, 78] width 117 height 16
click at [253, 74] on input "Client Type" at bounding box center [236, 78] width 110 height 16
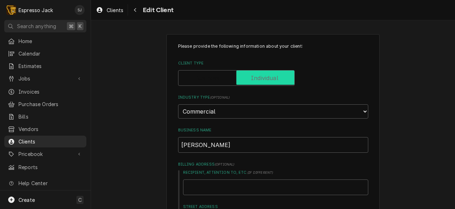
checkbox input "true"
type textarea "x"
click at [204, 113] on select "Choose industry type... Residential Commercial Industrial Government" at bounding box center [273, 111] width 190 height 14
select select "1"
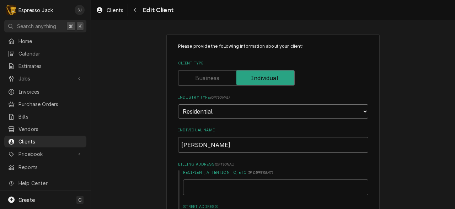
click at [178, 104] on select "Choose industry type... Residential Commercial Industrial Government" at bounding box center [273, 111] width 190 height 14
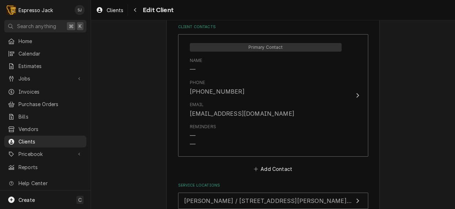
scroll to position [439, 0]
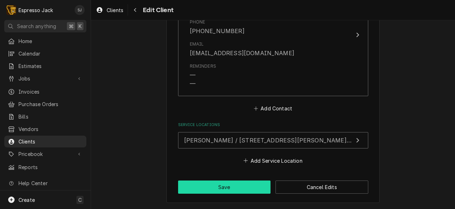
click at [195, 186] on button "Save" at bounding box center [224, 186] width 93 height 13
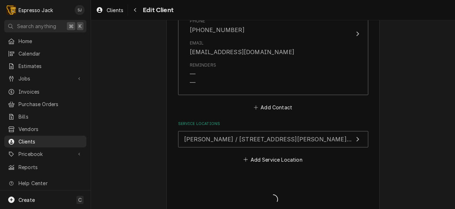
type textarea "x"
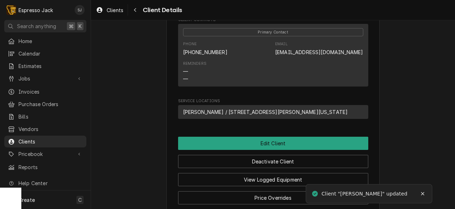
scroll to position [317, 0]
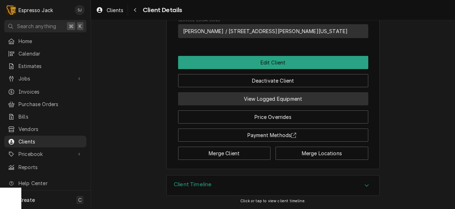
click at [264, 97] on button "View Logged Equipment" at bounding box center [273, 98] width 190 height 13
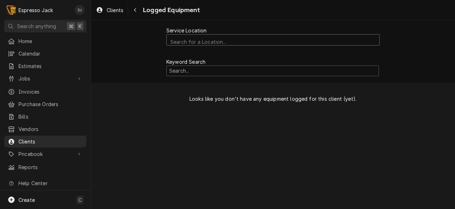
scroll to position [2, 0]
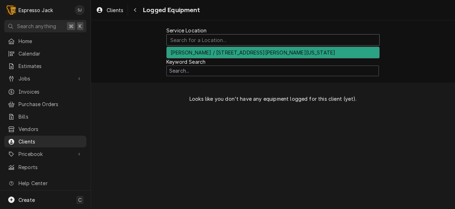
click at [206, 39] on div "Service Location" at bounding box center [272, 40] width 205 height 12
click at [200, 54] on div "Greg Linde / 1049 Pattee Canyon Rd, Missoula, Montana" at bounding box center [273, 52] width 213 height 11
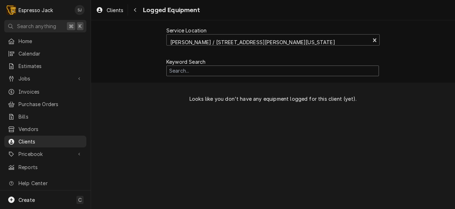
click at [257, 73] on input "Search Mechanism" at bounding box center [272, 70] width 213 height 11
click at [137, 7] on div "Navigate back" at bounding box center [135, 9] width 7 height 7
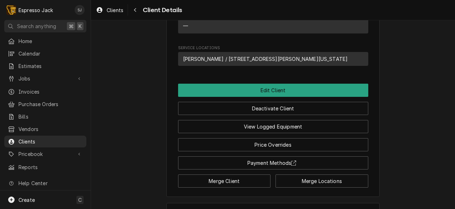
scroll to position [317, 0]
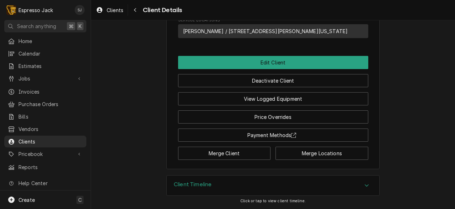
click at [236, 187] on div "Client Timeline" at bounding box center [273, 185] width 213 height 20
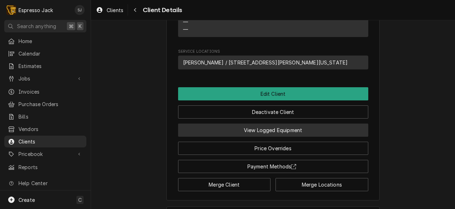
scroll to position [283, 0]
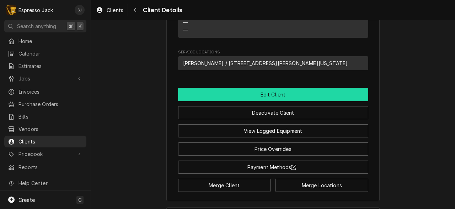
click at [276, 95] on button "Edit Client" at bounding box center [273, 94] width 190 height 13
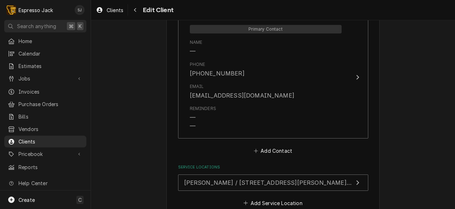
scroll to position [396, 0]
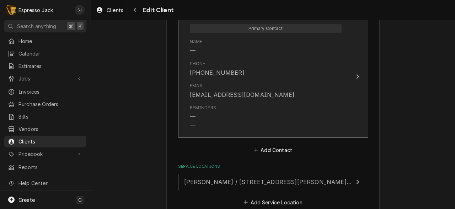
click at [269, 104] on div "Reminders — —" at bounding box center [266, 117] width 152 height 31
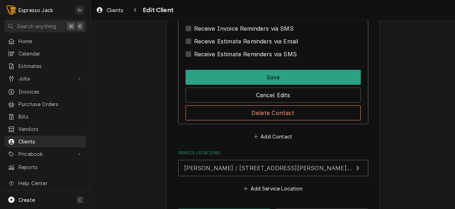
scroll to position [583, 0]
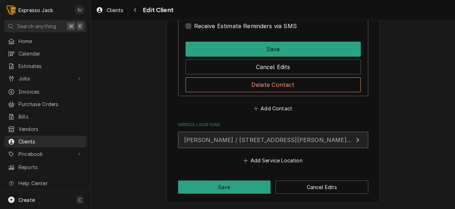
click at [243, 136] on span "[PERSON_NAME] / [STREET_ADDRESS][PERSON_NAME][US_STATE]" at bounding box center [282, 139] width 197 height 7
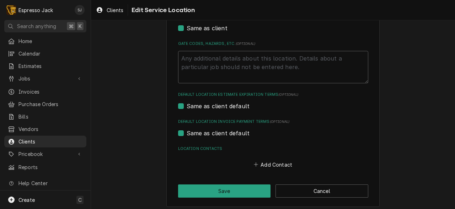
scroll to position [229, 0]
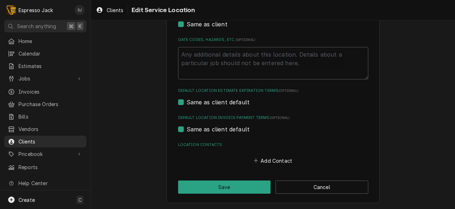
click at [298, 179] on div "Use the fields below to edit this service location: Location Name ( optional ) …" at bounding box center [272, 3] width 213 height 397
click at [298, 185] on button "Cancel" at bounding box center [321, 186] width 93 height 13
type textarea "x"
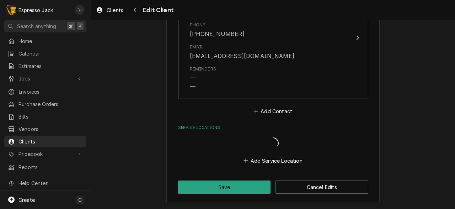
scroll to position [435, 0]
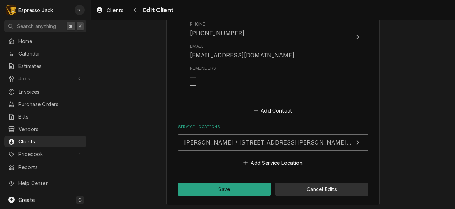
click at [296, 196] on button "Cancel Edits" at bounding box center [321, 188] width 93 height 13
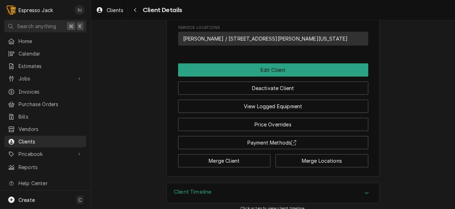
scroll to position [317, 0]
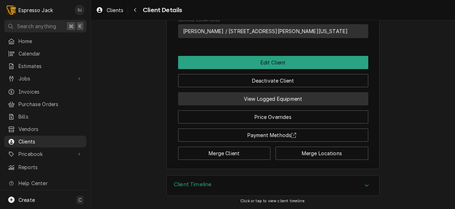
click at [278, 96] on button "View Logged Equipment" at bounding box center [273, 98] width 190 height 13
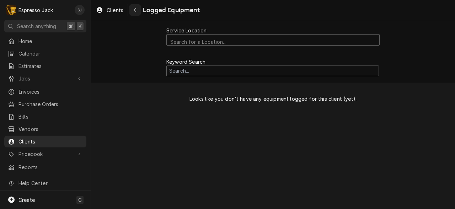
click at [135, 9] on icon "Navigate back" at bounding box center [135, 10] width 2 height 4
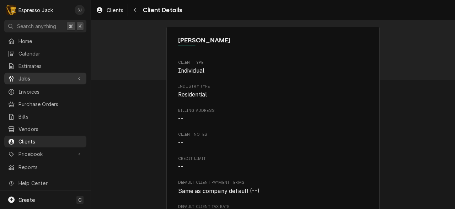
click at [20, 76] on span "Jobs" at bounding box center [45, 78] width 54 height 7
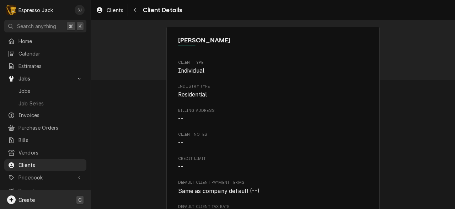
click at [71, 199] on div "Create C" at bounding box center [45, 199] width 91 height 18
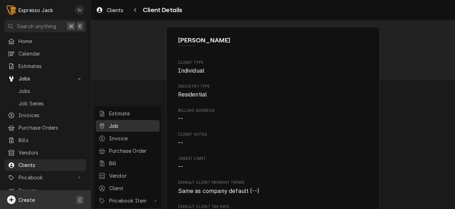
click at [141, 122] on div "Job" at bounding box center [133, 125] width 48 height 7
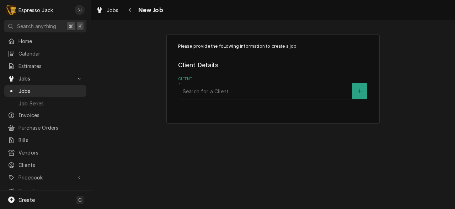
click at [208, 95] on div "Client" at bounding box center [266, 91] width 166 height 13
type input "[PERSON_NAME]"
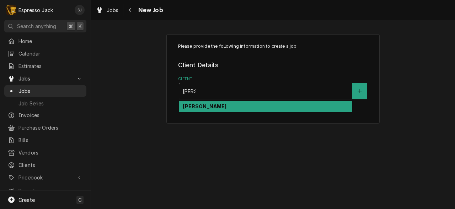
click at [212, 108] on div "[PERSON_NAME]" at bounding box center [265, 106] width 173 height 11
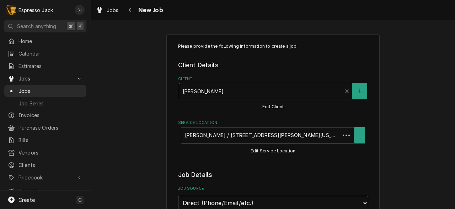
type textarea "x"
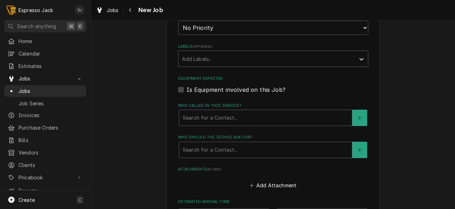
scroll to position [411, 0]
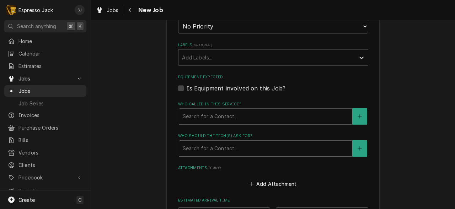
click at [187, 90] on label "Is Equipment involved on this Job?" at bounding box center [236, 88] width 99 height 9
click at [187, 90] on input "Equipment Expected" at bounding box center [282, 92] width 190 height 16
checkbox input "true"
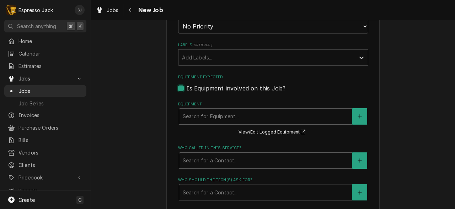
type textarea "x"
click at [360, 121] on button "Equipment" at bounding box center [359, 116] width 15 height 16
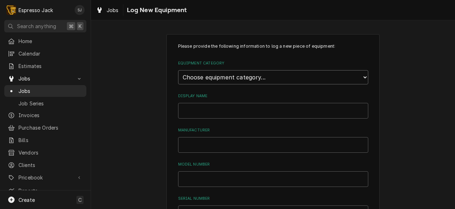
click at [220, 77] on select "Choose equipment category... Beverage Equipment Water Filtration Other" at bounding box center [273, 77] width 190 height 14
select select "9"
click at [178, 70] on select "Choose equipment category... Beverage Equipment Water Filtration Other" at bounding box center [273, 77] width 190 height 14
click at [208, 112] on select "Choose equipment type... Bar Blender Coffee Grinder Coffee Maker Coffee Urn Fro…" at bounding box center [273, 110] width 190 height 14
select select "135"
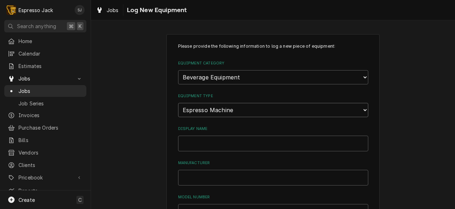
click at [178, 103] on select "Choose equipment type... Bar Blender Coffee Grinder Coffee Maker Coffee Urn Fro…" at bounding box center [273, 110] width 190 height 14
click at [191, 144] on input "Display Name" at bounding box center [273, 143] width 190 height 16
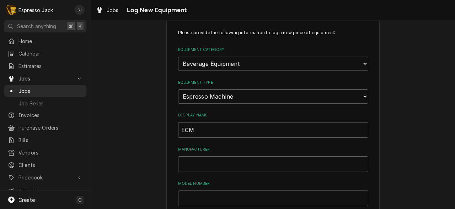
scroll to position [15, 0]
click at [198, 129] on input "ECM" at bounding box center [273, 129] width 190 height 16
type input "Home Machine"
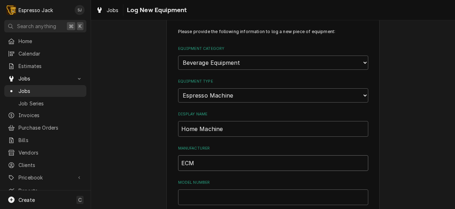
type input "ECM"
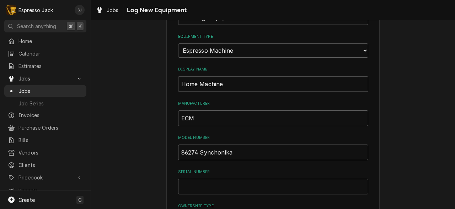
scroll to position [60, 0]
type input "86274 Synchonika"
click at [191, 182] on input "Serial Number" at bounding box center [273, 186] width 190 height 16
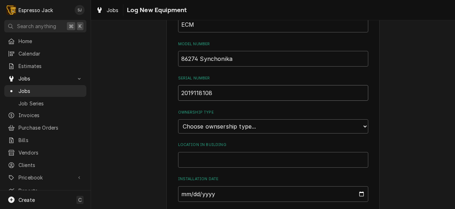
scroll to position [170, 0]
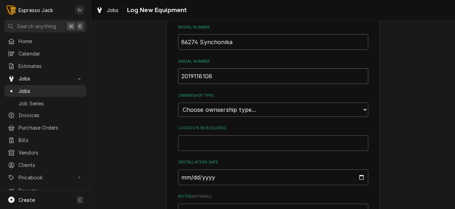
type input "2019118108"
click at [208, 111] on select "Choose ownsership type... Unknown Owned Leased Rented" at bounding box center [273, 109] width 190 height 14
select select "1"
click at [178, 102] on select "Choose ownsership type... Unknown Owned Leased Rented" at bounding box center [273, 109] width 190 height 14
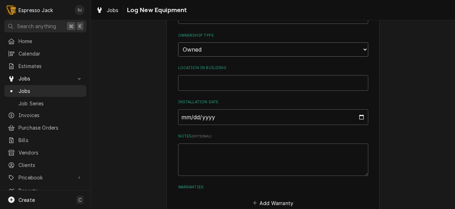
scroll to position [272, 0]
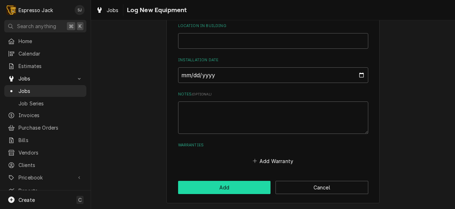
click at [200, 188] on button "Add" at bounding box center [224, 187] width 93 height 13
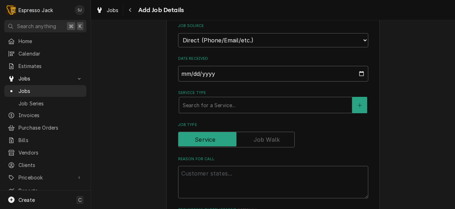
scroll to position [165, 0]
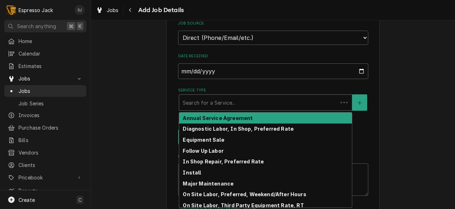
click at [207, 108] on div "Service Type" at bounding box center [258, 102] width 151 height 13
type textarea "x"
type input "i"
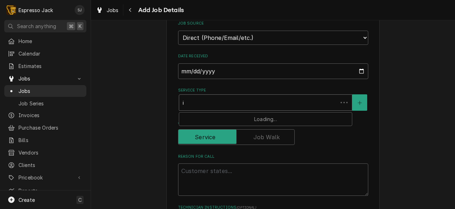
type textarea "x"
type input "in"
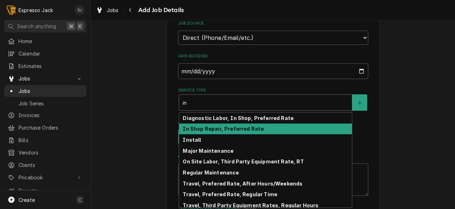
click at [223, 132] on strong "In Shop Repair, Preferred Rate" at bounding box center [223, 128] width 81 height 6
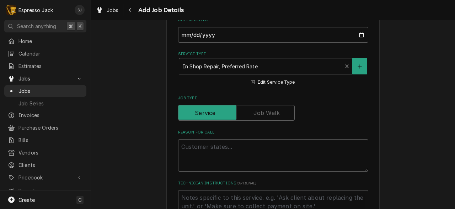
scroll to position [207, 0]
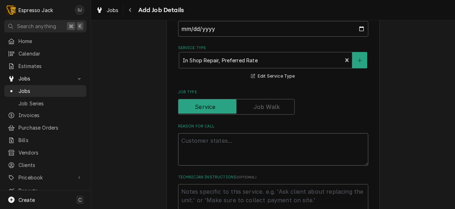
click at [189, 141] on textarea "Reason For Call" at bounding box center [273, 149] width 190 height 32
type textarea "x"
type textarea "N"
type textarea "x"
type textarea "No"
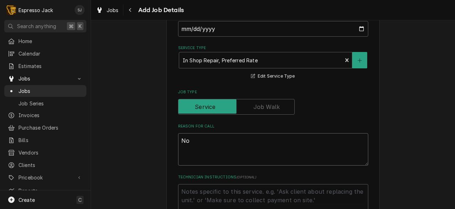
type textarea "x"
type textarea "No"
type textarea "x"
type textarea "No w"
type textarea "x"
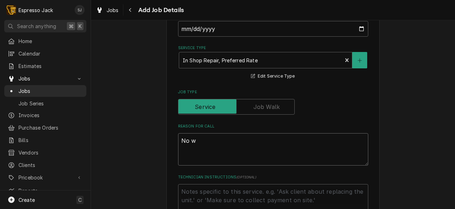
type textarea "No wa"
type textarea "x"
type textarea "No wat"
type textarea "x"
type textarea "No wate"
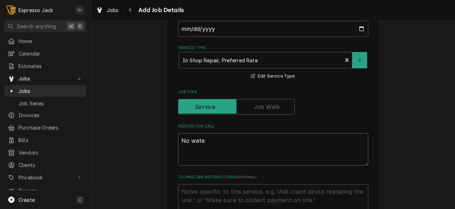
type textarea "x"
type textarea "No water"
type textarea "x"
type textarea "No water"
type textarea "x"
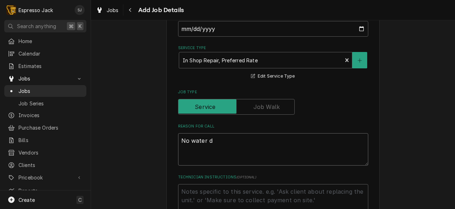
type textarea "No water di"
type textarea "x"
type textarea "No water dis"
type textarea "x"
type textarea "No water disp"
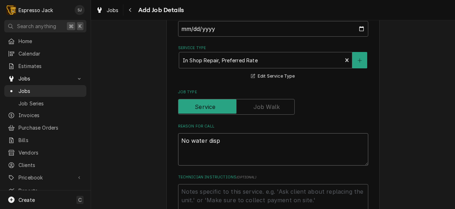
type textarea "x"
type textarea "No water dispe"
type textarea "x"
type textarea "No water dispen"
type textarea "x"
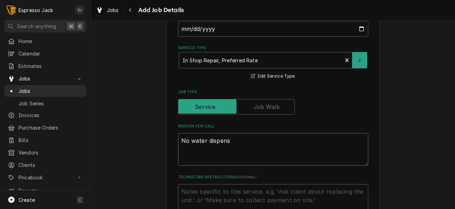
type textarea "No water dispensi"
type textarea "x"
type textarea "No water dispensin"
type textarea "x"
type textarea "No water dispensing"
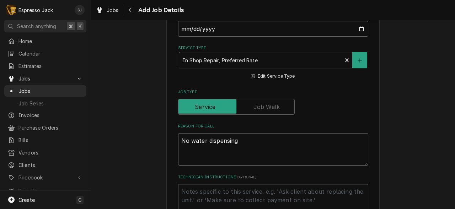
type textarea "x"
type textarea "No water dispensing"
type textarea "x"
type textarea "No water dispensing f"
type textarea "x"
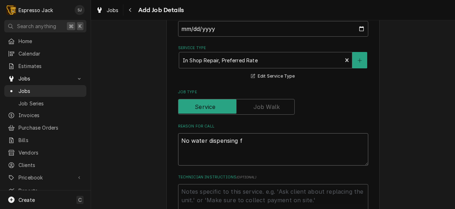
type textarea "No water dispensing fr"
type textarea "x"
type textarea "No water dispensing fro"
type textarea "x"
type textarea "No water dispensing from"
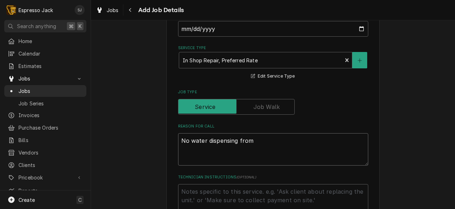
type textarea "x"
type textarea "No water dispensing from"
type textarea "x"
type textarea "No water dispensing from g"
type textarea "x"
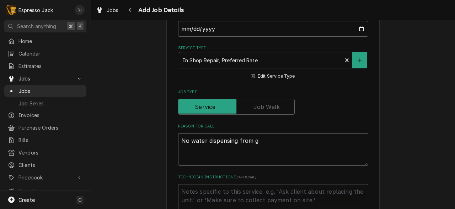
type textarea "No water dispensing from gr"
type textarea "x"
type textarea "No water dispensing from gro"
type textarea "x"
type textarea "No water dispensing from group"
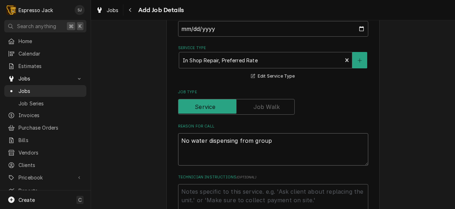
type textarea "x"
type textarea "No water dispensing from group"
type textarea "x"
type textarea "No water dispensing from group he"
type textarea "x"
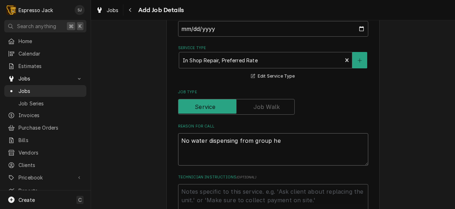
type textarea "No water dispensing from group hea"
type textarea "x"
type textarea "No water dispensing from group head"
type textarea "x"
type textarea "No water dispensing from group head?"
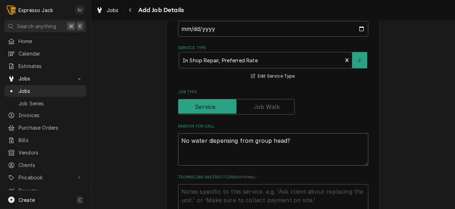
type textarea "x"
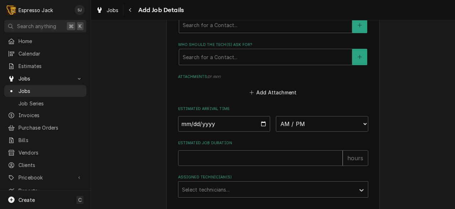
scroll to position [596, 0]
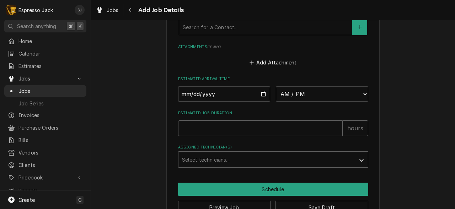
type textarea "No water dispensing from group head?"
click at [263, 95] on input "Date" at bounding box center [224, 94] width 92 height 16
type input "2025-10-02"
type textarea "x"
click at [365, 101] on select "AM / PM 6:00 AM 6:15 AM 6:30 AM 6:45 AM 7:00 AM 7:15 AM 7:30 AM 7:45 AM 8:00 AM…" at bounding box center [322, 94] width 92 height 16
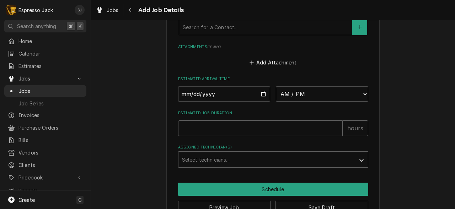
select select "13:00:00"
click at [276, 88] on select "AM / PM 6:00 AM 6:15 AM 6:30 AM 6:45 AM 7:00 AM 7:15 AM 7:30 AM 7:45 AM 8:00 AM…" at bounding box center [322, 94] width 92 height 16
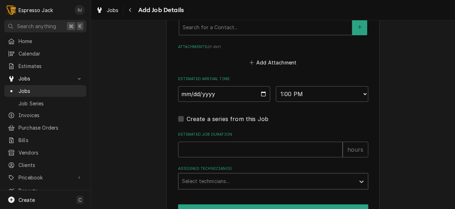
click at [294, 181] on div "Assigned Technician(s)" at bounding box center [267, 181] width 170 height 13
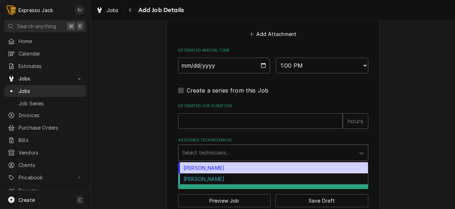
scroll to position [633, 0]
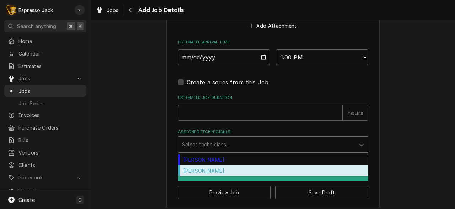
click at [187, 176] on div "Samantha Janssen" at bounding box center [272, 170] width 189 height 11
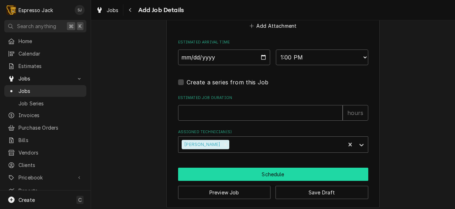
click at [288, 176] on button "Schedule" at bounding box center [273, 173] width 190 height 13
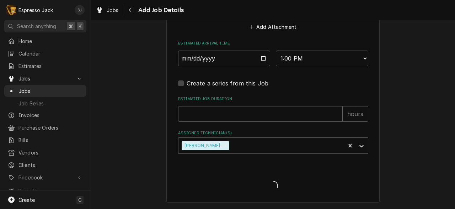
scroll to position [634, 0]
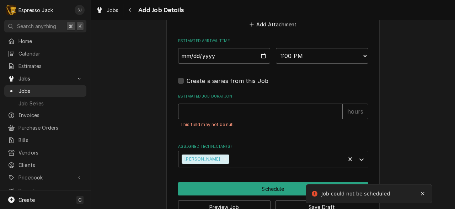
click at [211, 115] on input "Estimated Job Duration" at bounding box center [260, 111] width 165 height 16
type textarea "x"
type input "1"
type textarea "x"
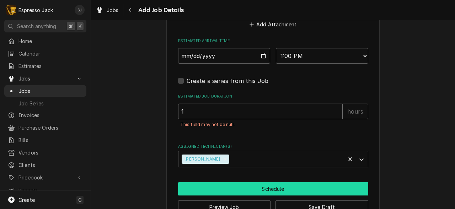
type input "1"
click at [210, 187] on button "Schedule" at bounding box center [273, 188] width 190 height 13
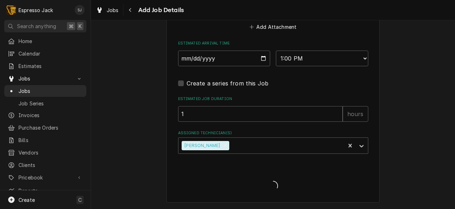
type textarea "x"
